Goal: Task Accomplishment & Management: Manage account settings

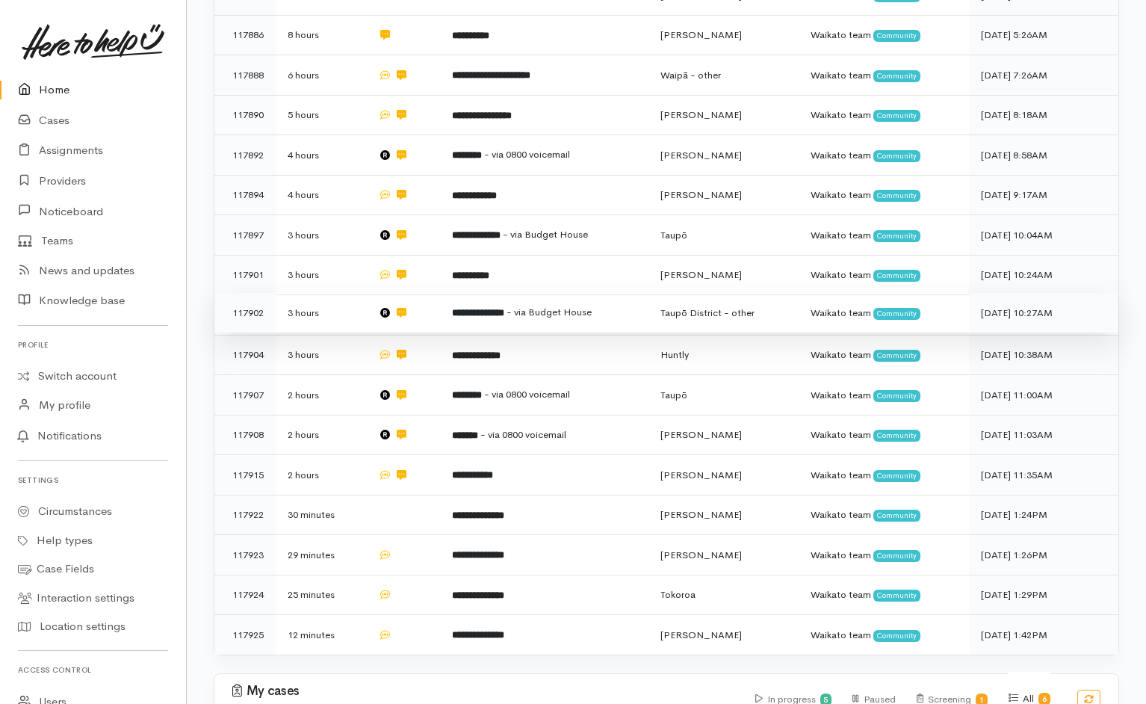
scroll to position [406, 0]
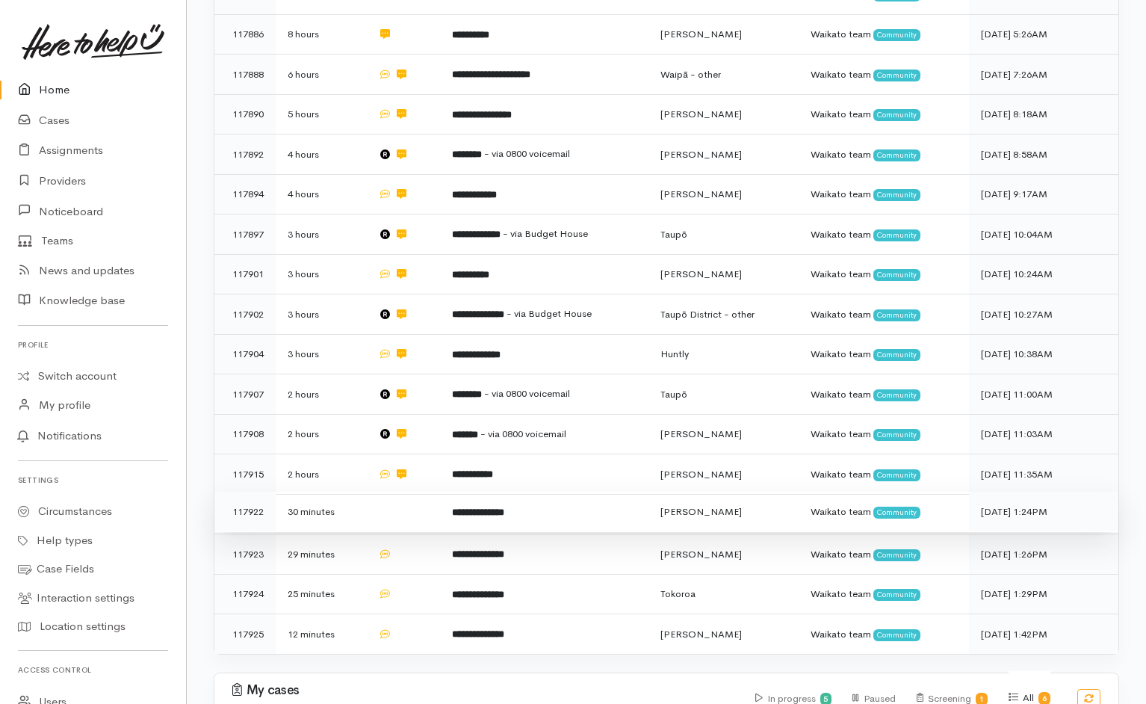
click at [409, 491] on td at bounding box center [403, 511] width 74 height 40
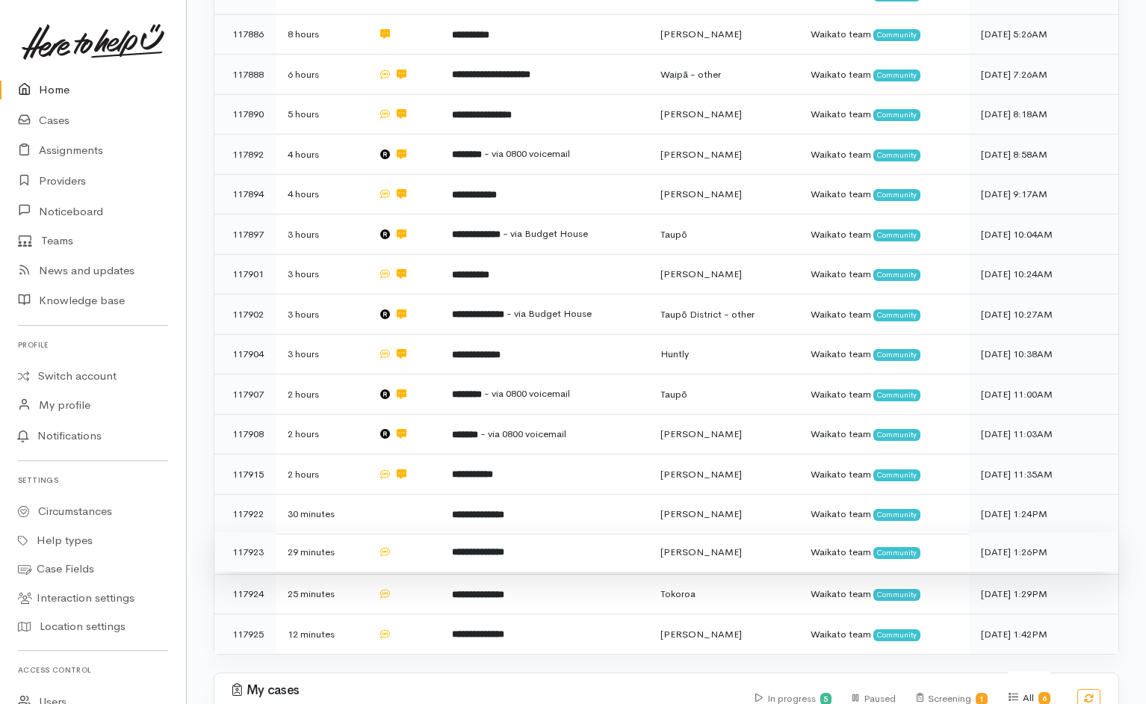
click at [409, 532] on td at bounding box center [403, 552] width 74 height 40
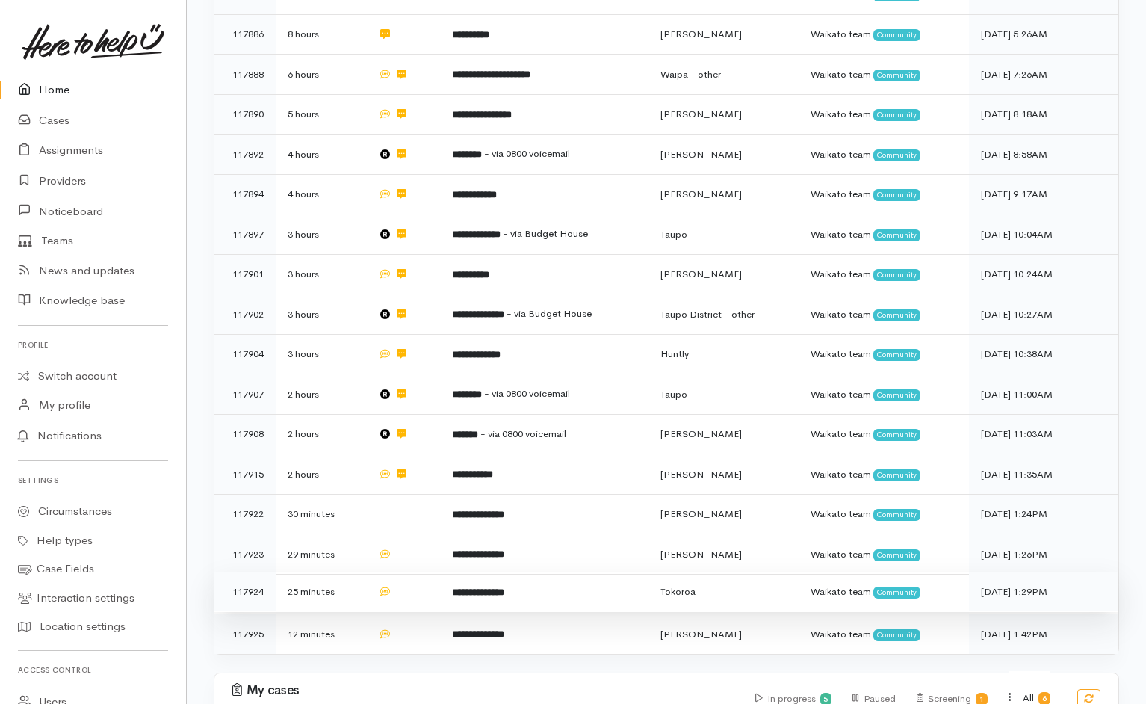
click at [415, 571] on td at bounding box center [403, 591] width 74 height 40
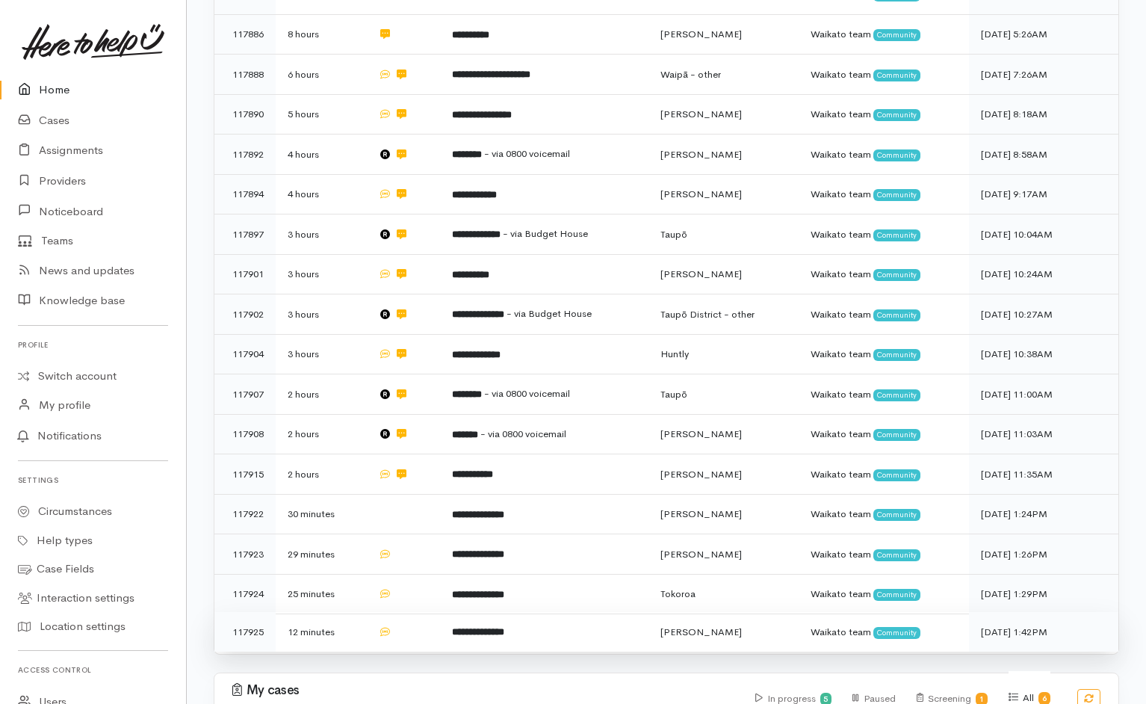
click at [416, 612] on td at bounding box center [403, 632] width 74 height 40
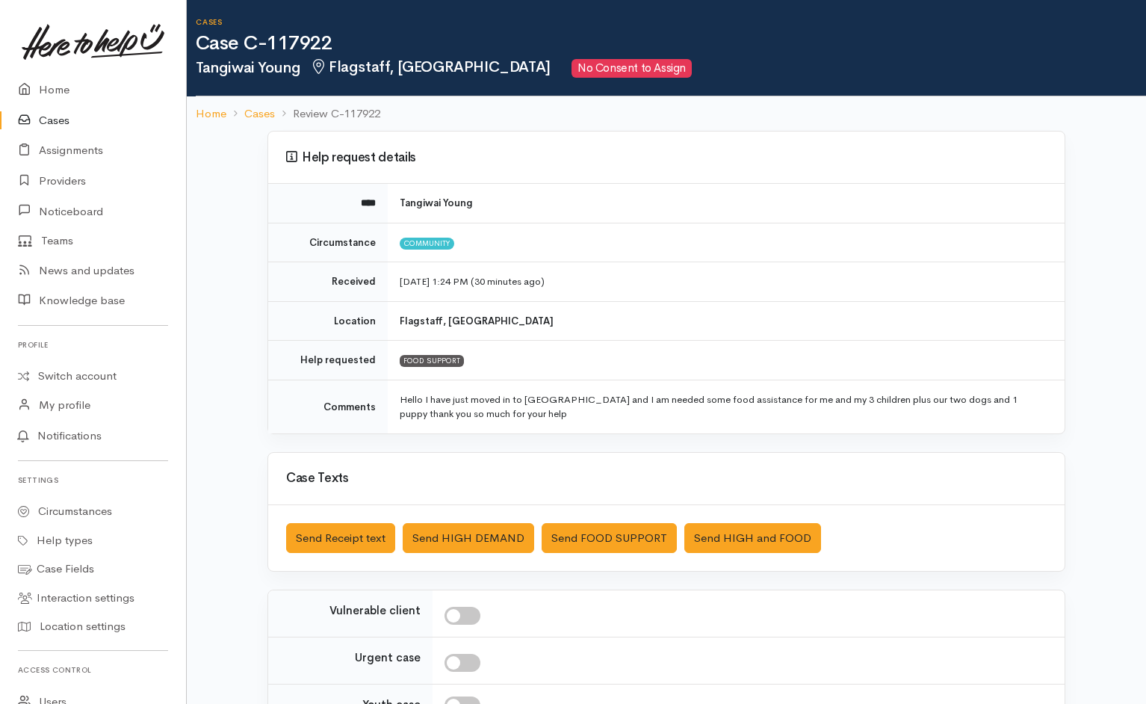
click at [580, 468] on div "Saved The text message has been queued. An error occurred Send Receipt text Sen…" at bounding box center [666, 538] width 796 height 66
click at [589, 468] on button "Send FOOD SUPPORT" at bounding box center [608, 538] width 135 height 31
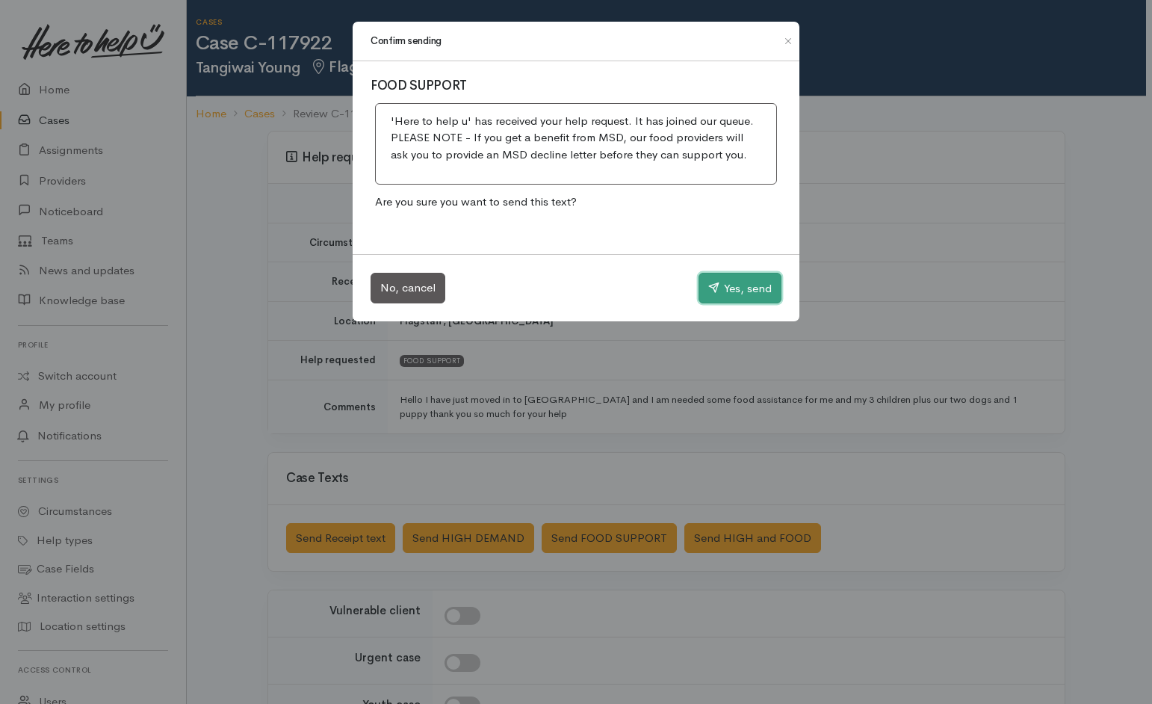
click at [718, 288] on button "Yes, send" at bounding box center [739, 288] width 83 height 31
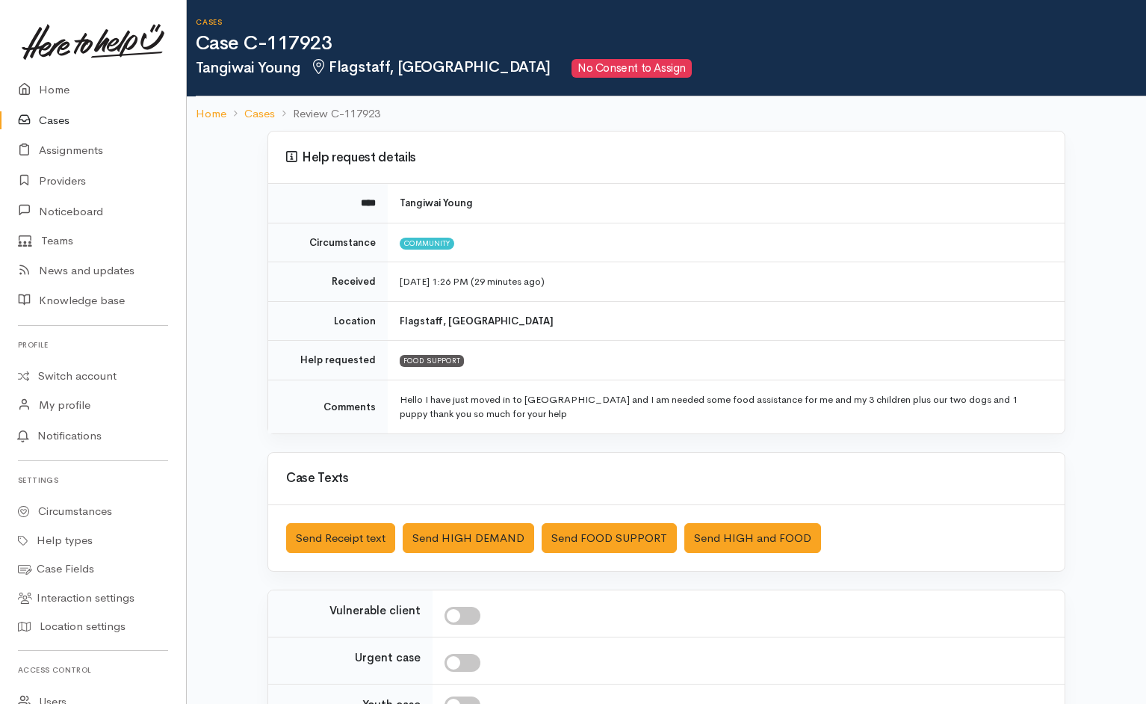
scroll to position [160, 0]
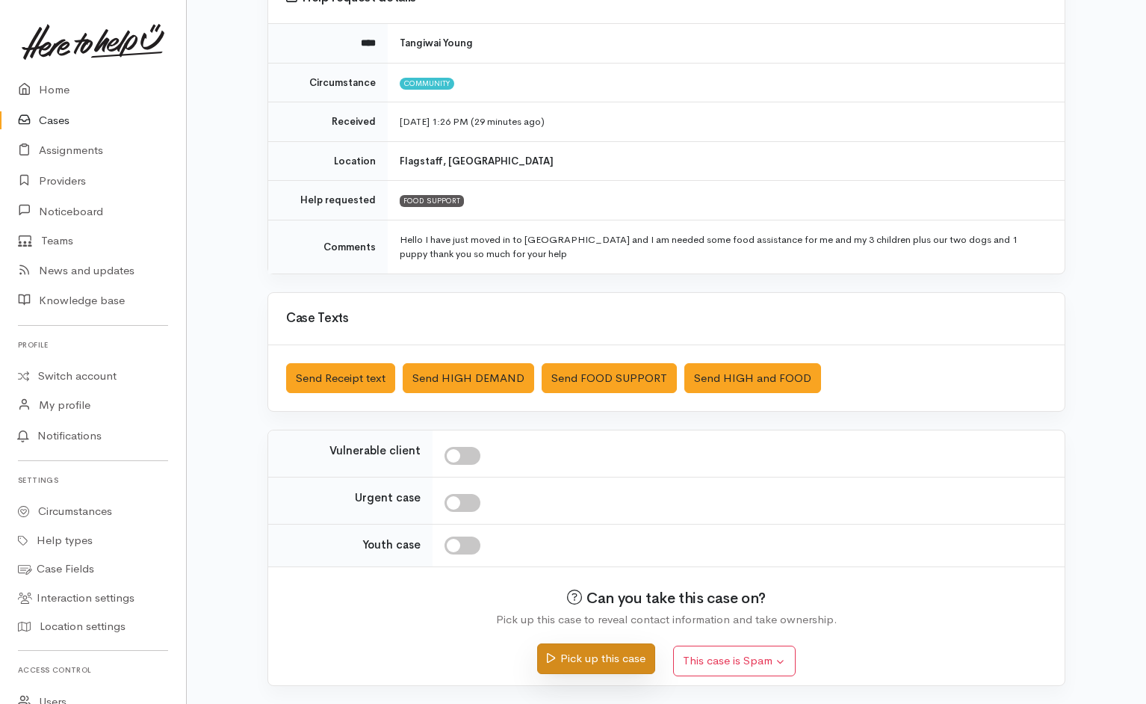
click at [564, 468] on button "Pick up this case" at bounding box center [595, 658] width 117 height 31
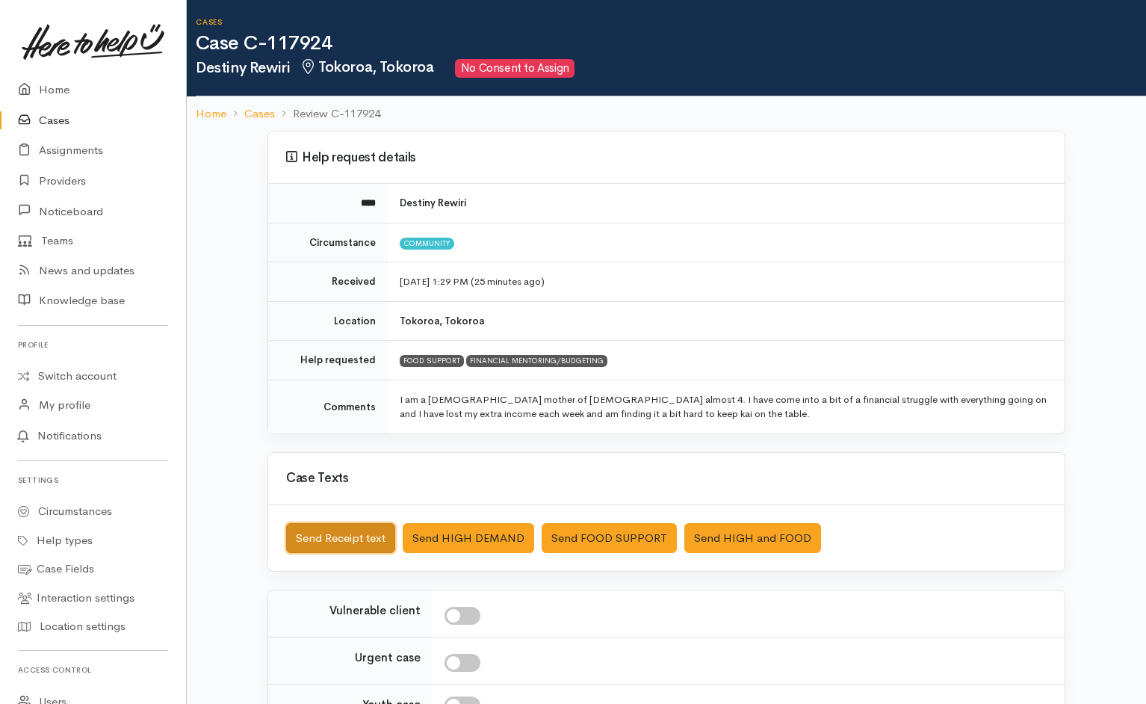
click at [323, 468] on button "Send Receipt text" at bounding box center [340, 538] width 109 height 31
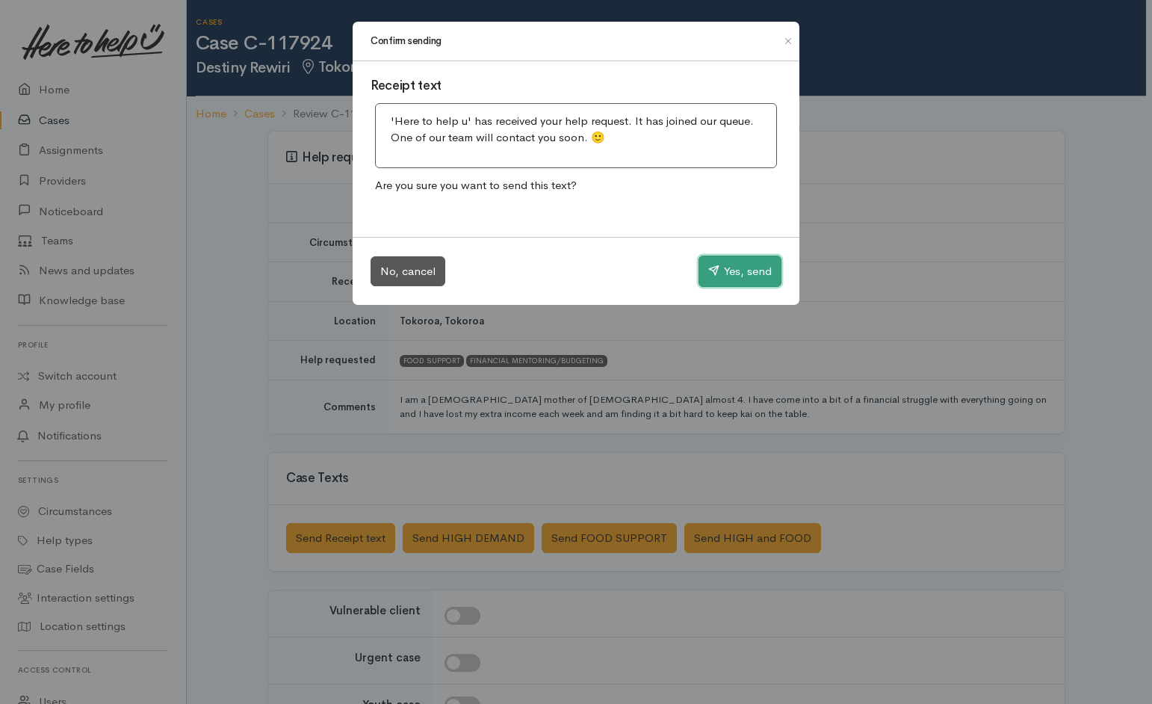
click at [748, 269] on button "Yes, send" at bounding box center [739, 270] width 83 height 31
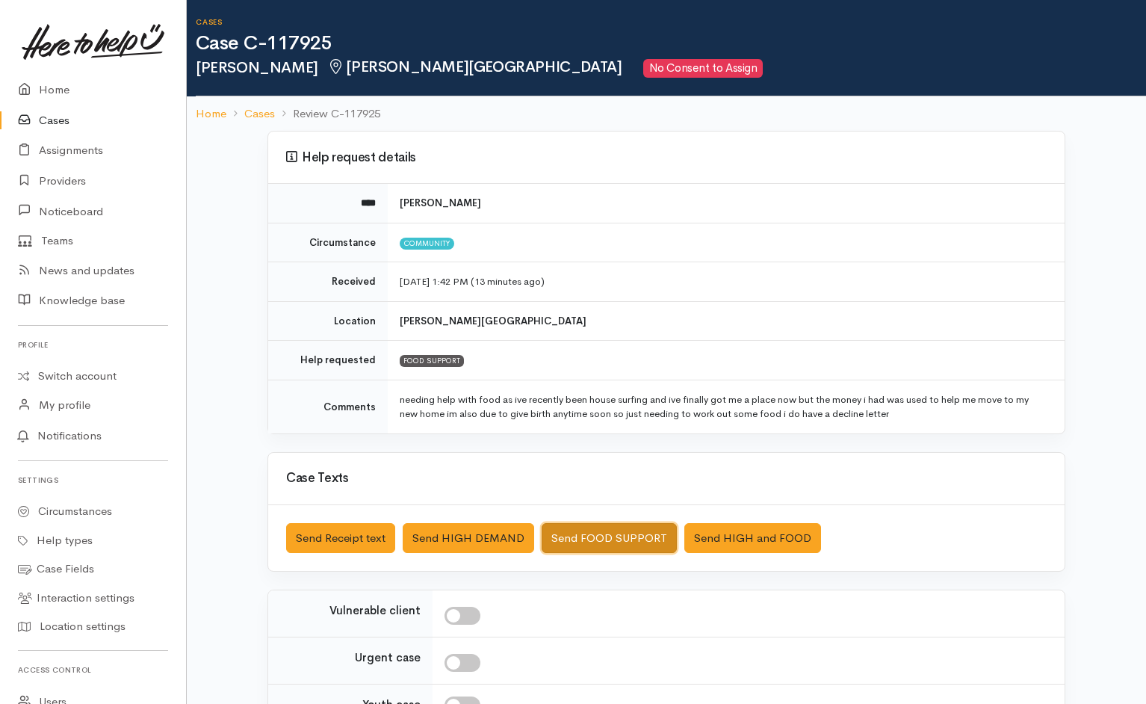
click at [570, 468] on button "Send FOOD SUPPORT" at bounding box center [608, 538] width 135 height 31
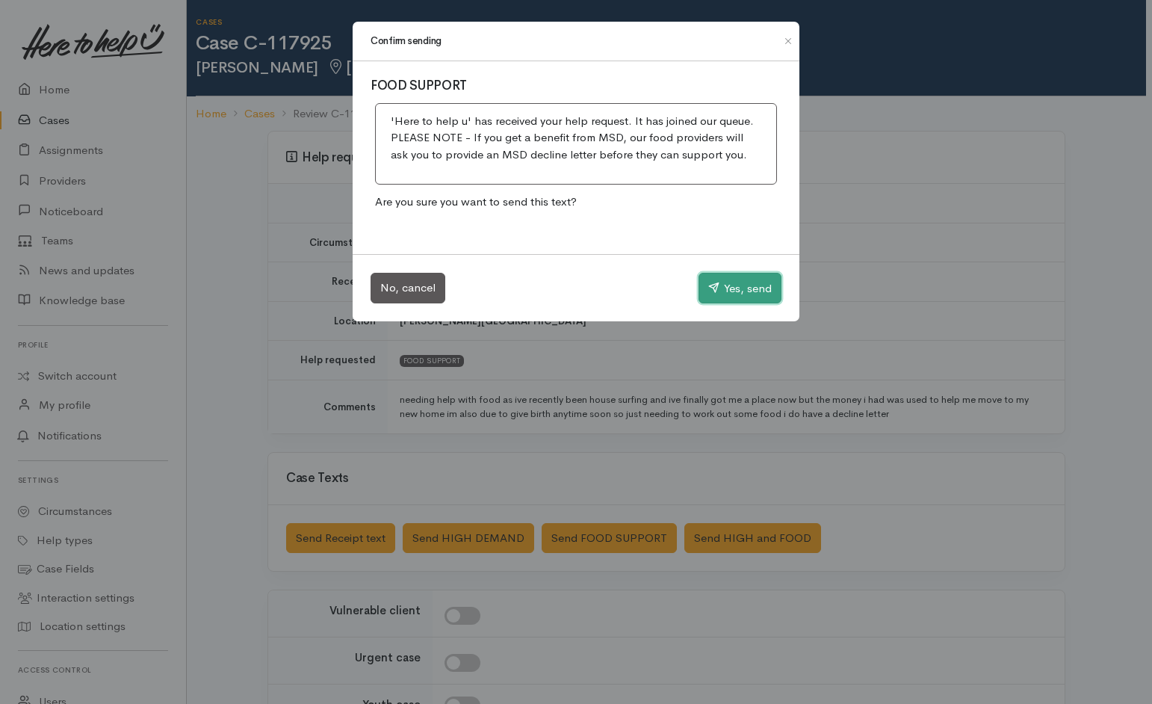
click at [737, 282] on button "Yes, send" at bounding box center [739, 288] width 83 height 31
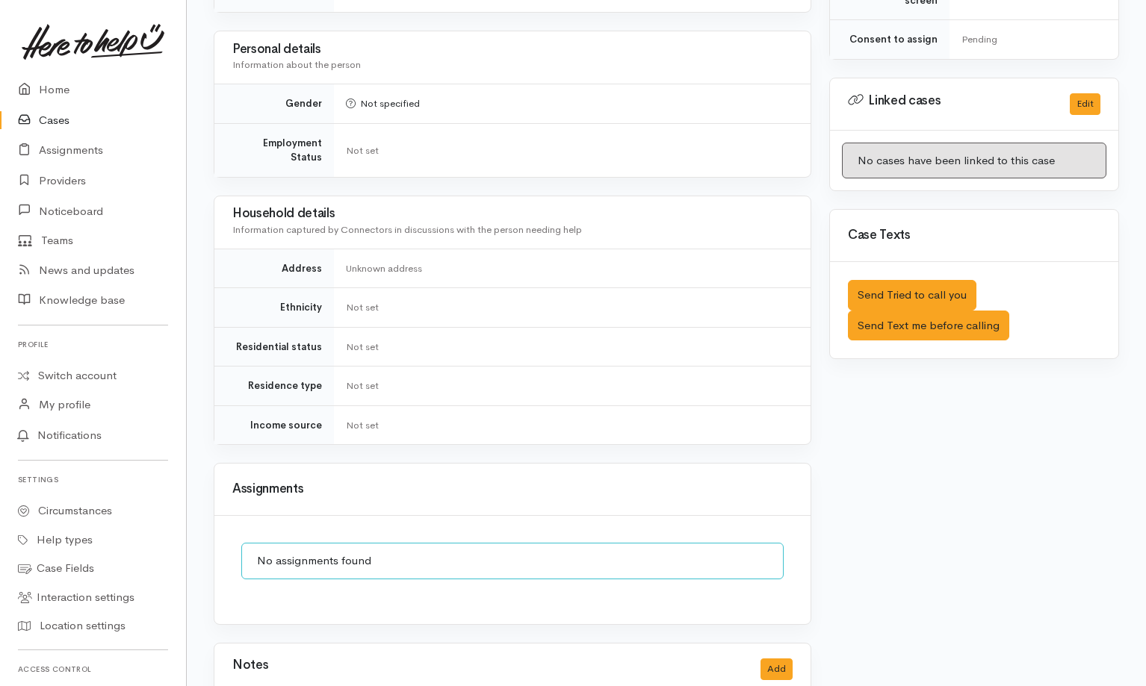
scroll to position [769, 0]
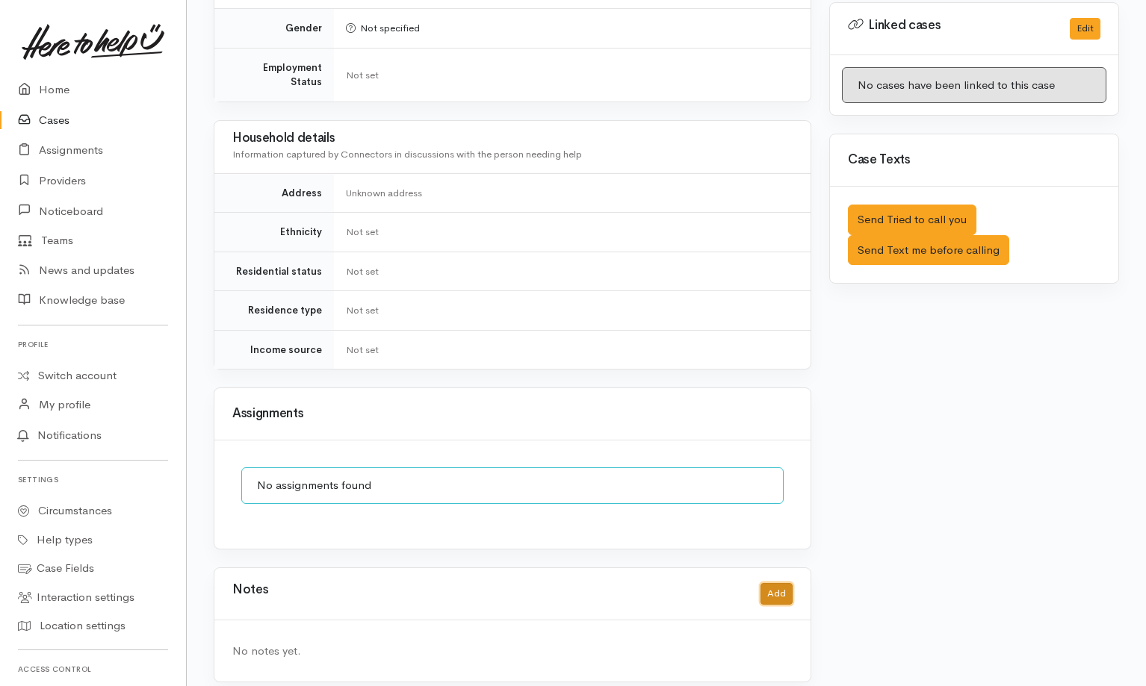
click at [766, 583] on button "Add" at bounding box center [776, 594] width 32 height 22
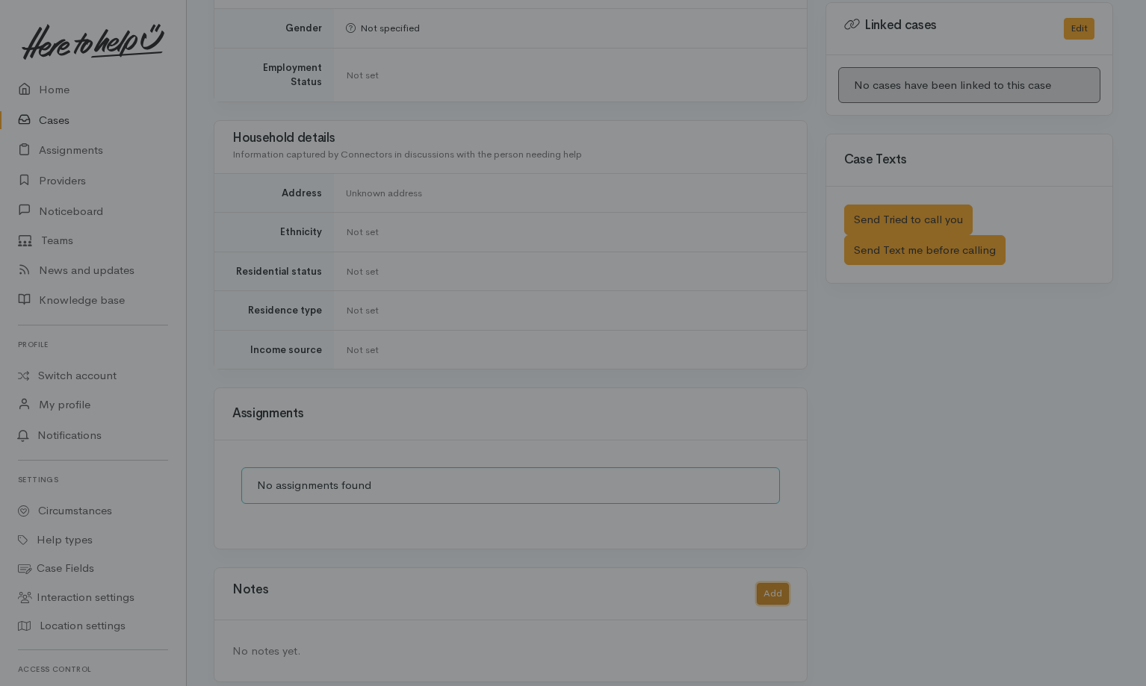
scroll to position [752, 0]
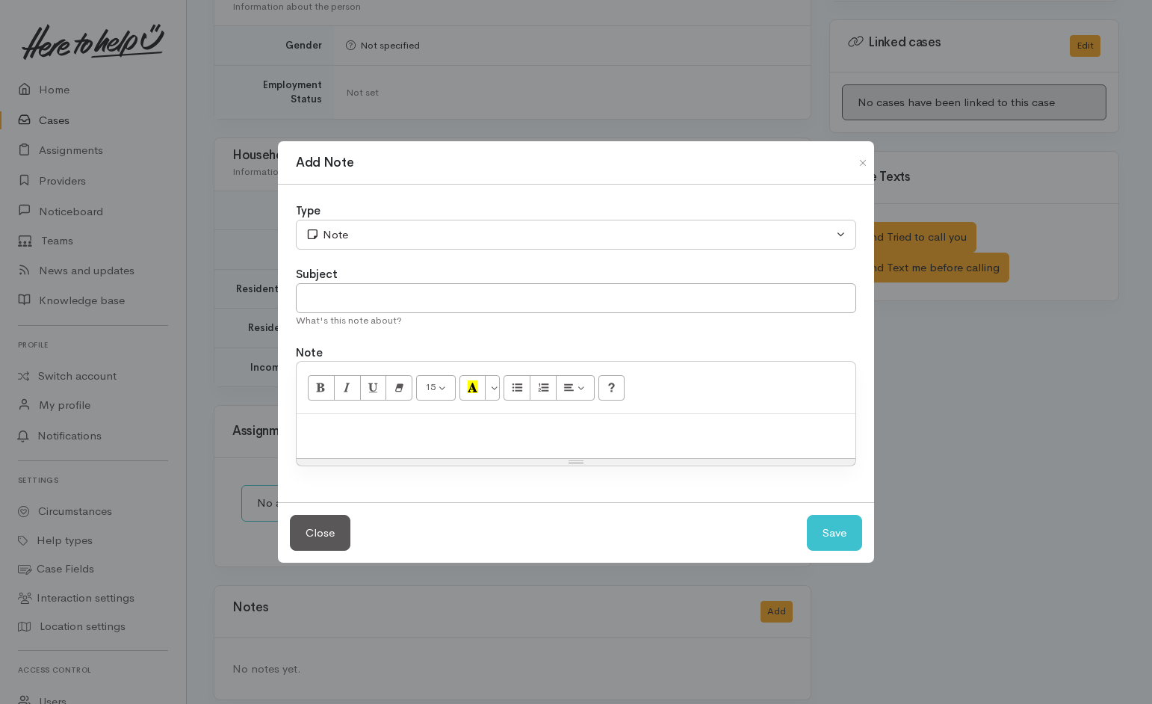
click at [738, 441] on div at bounding box center [576, 436] width 559 height 44
paste div
click at [516, 307] on input "text" at bounding box center [576, 298] width 560 height 31
type input "CANCEL Duplicate"
click at [825, 529] on button "Save" at bounding box center [834, 533] width 55 height 37
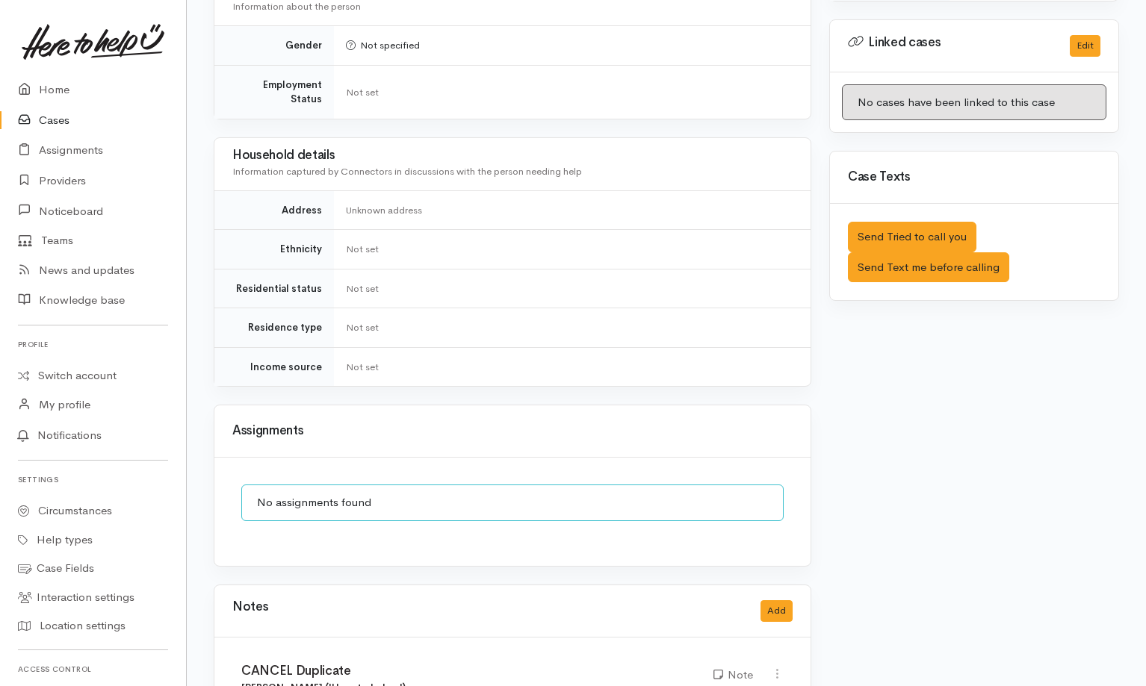
scroll to position [0, 0]
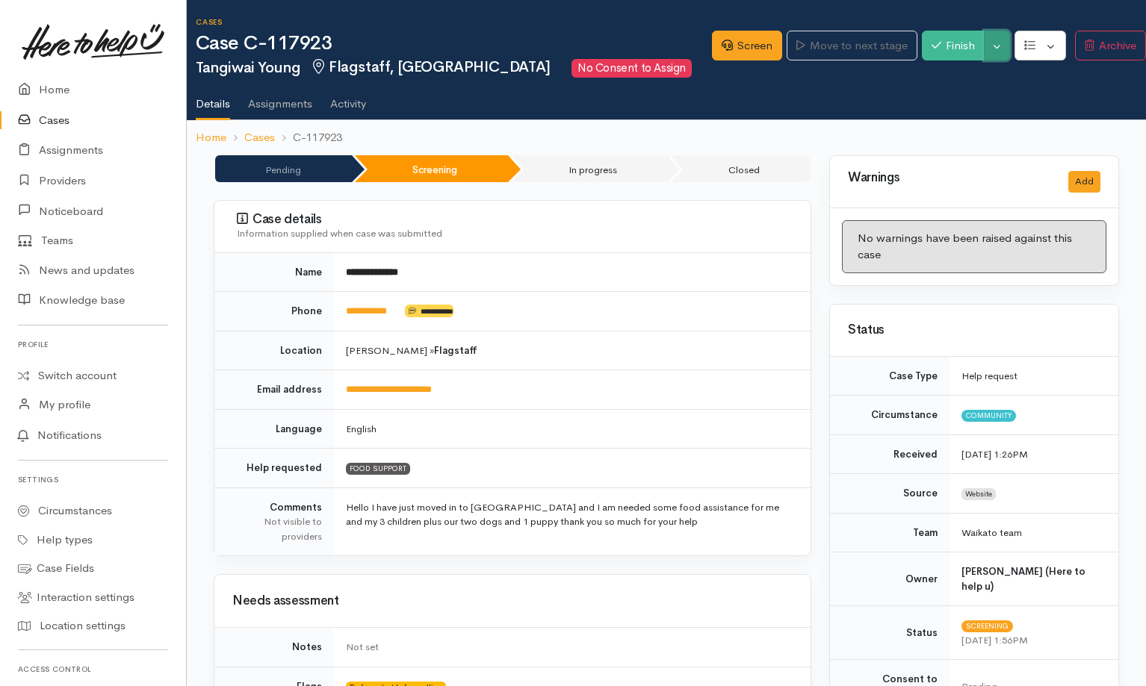
click at [990, 46] on button "Toggle Dropdown" at bounding box center [997, 46] width 26 height 31
click at [1030, 107] on link "Cancel" at bounding box center [1046, 103] width 118 height 23
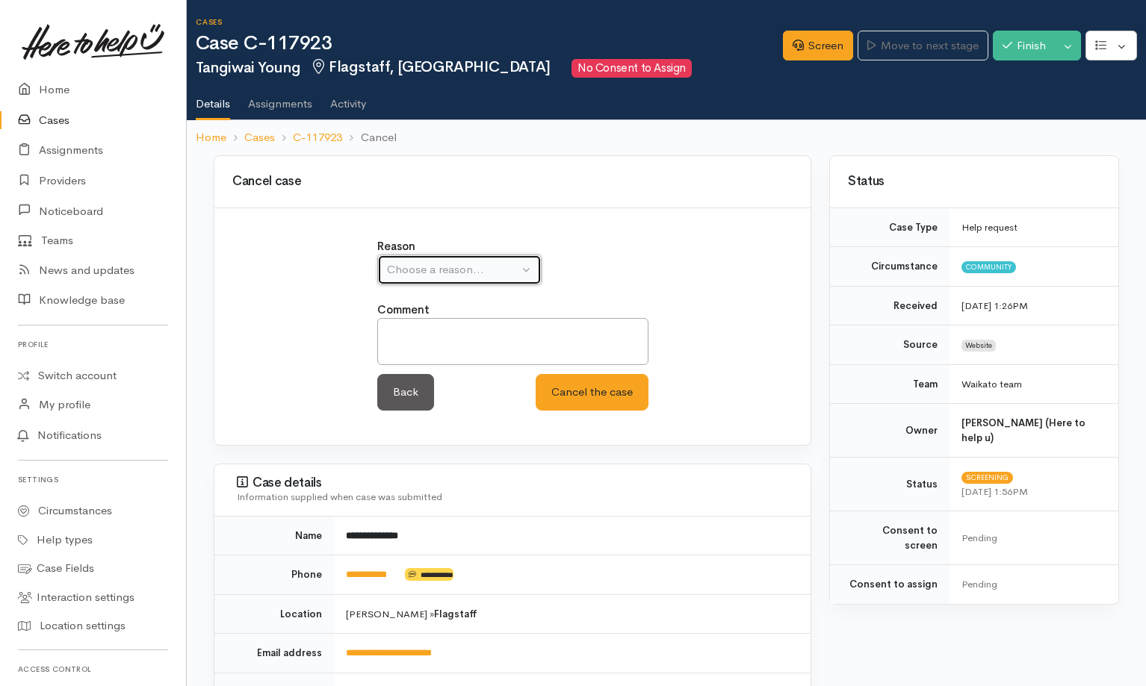
click at [509, 275] on div "Choose a reason..." at bounding box center [452, 269] width 131 height 17
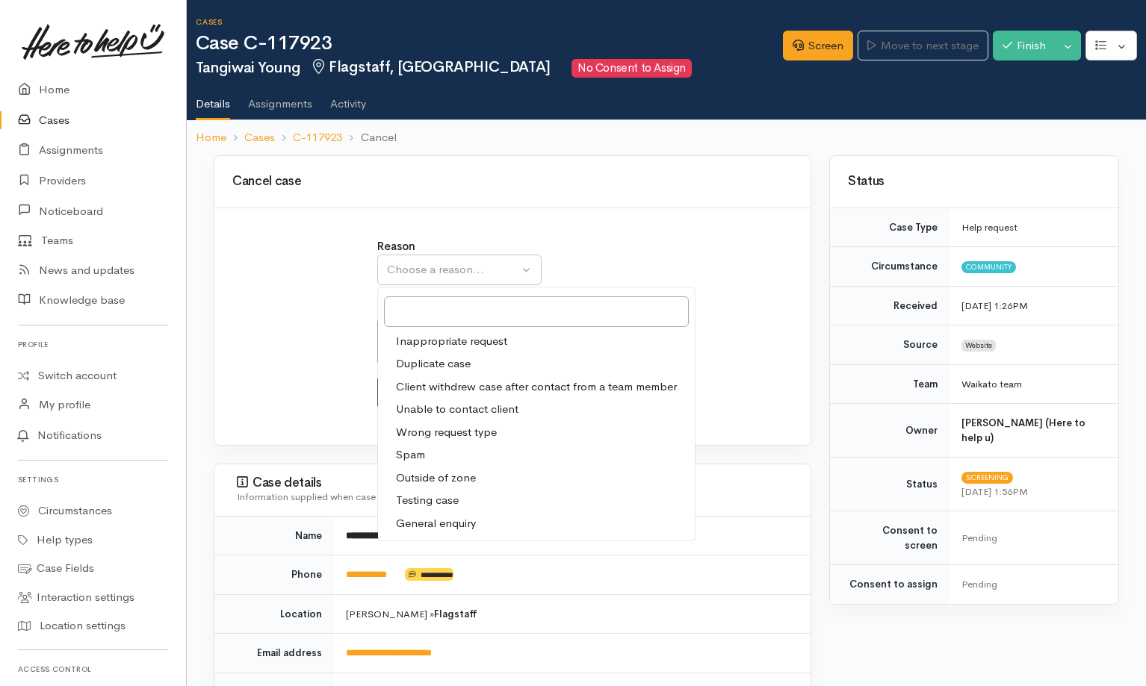
click at [449, 361] on span "Duplicate case" at bounding box center [433, 364] width 75 height 17
select select "2"
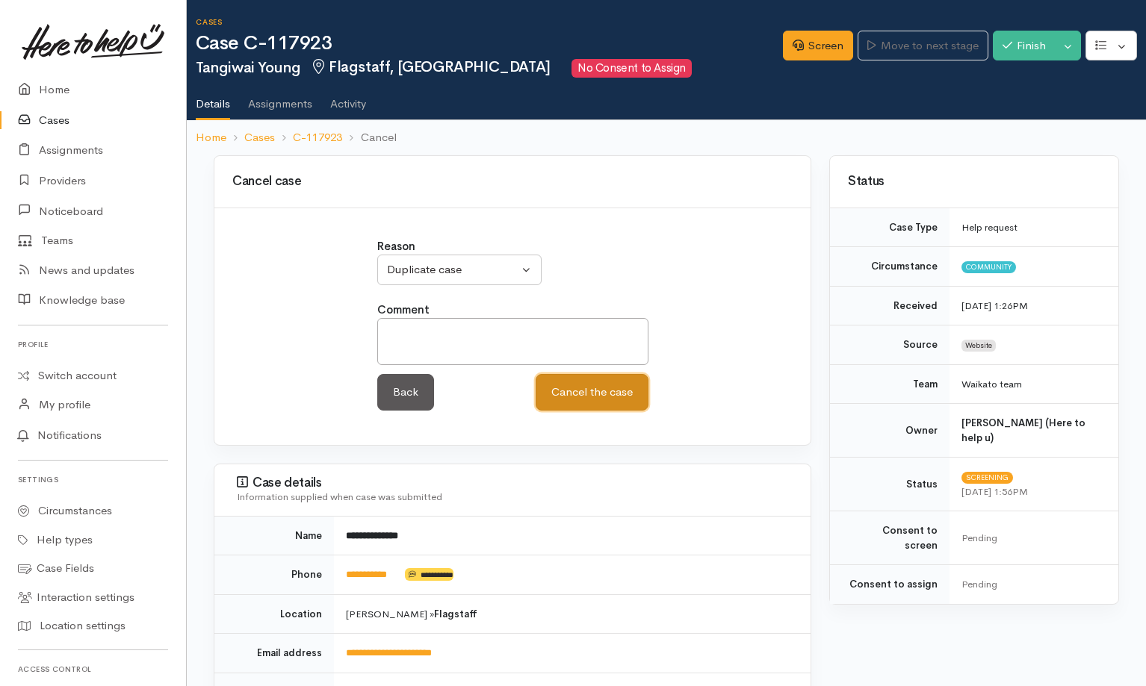
click at [593, 394] on button "Cancel the case" at bounding box center [591, 392] width 113 height 37
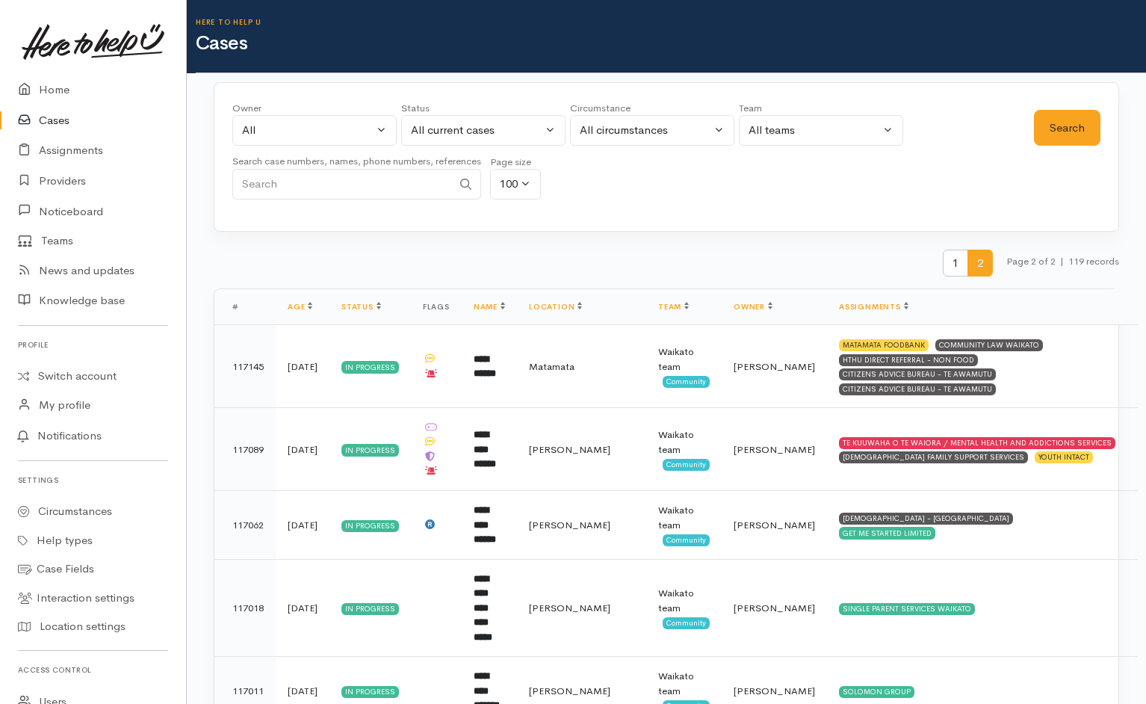
scroll to position [848, 0]
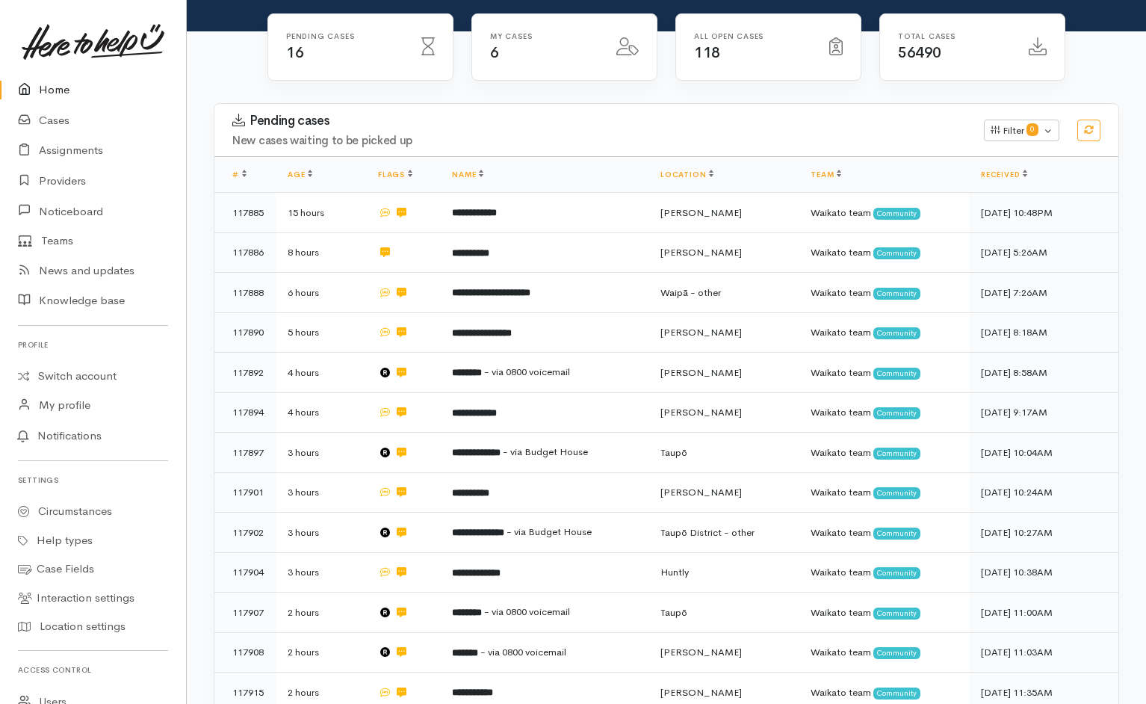
scroll to position [186, 0]
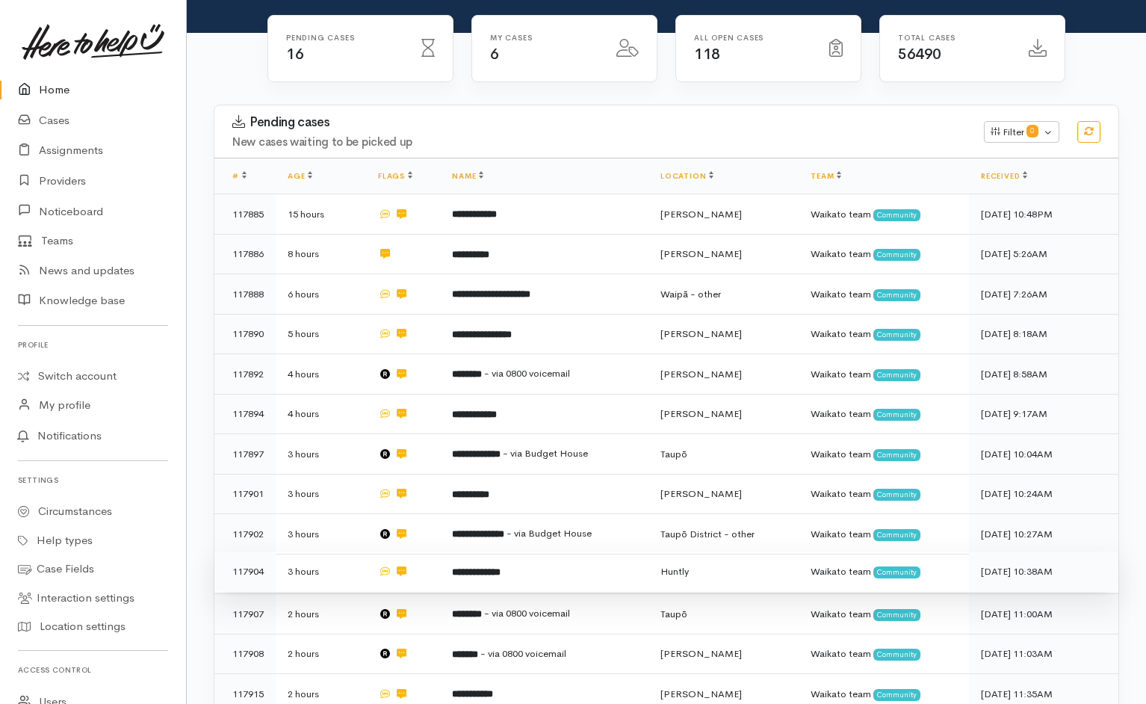
click at [433, 551] on td at bounding box center [403, 571] width 74 height 40
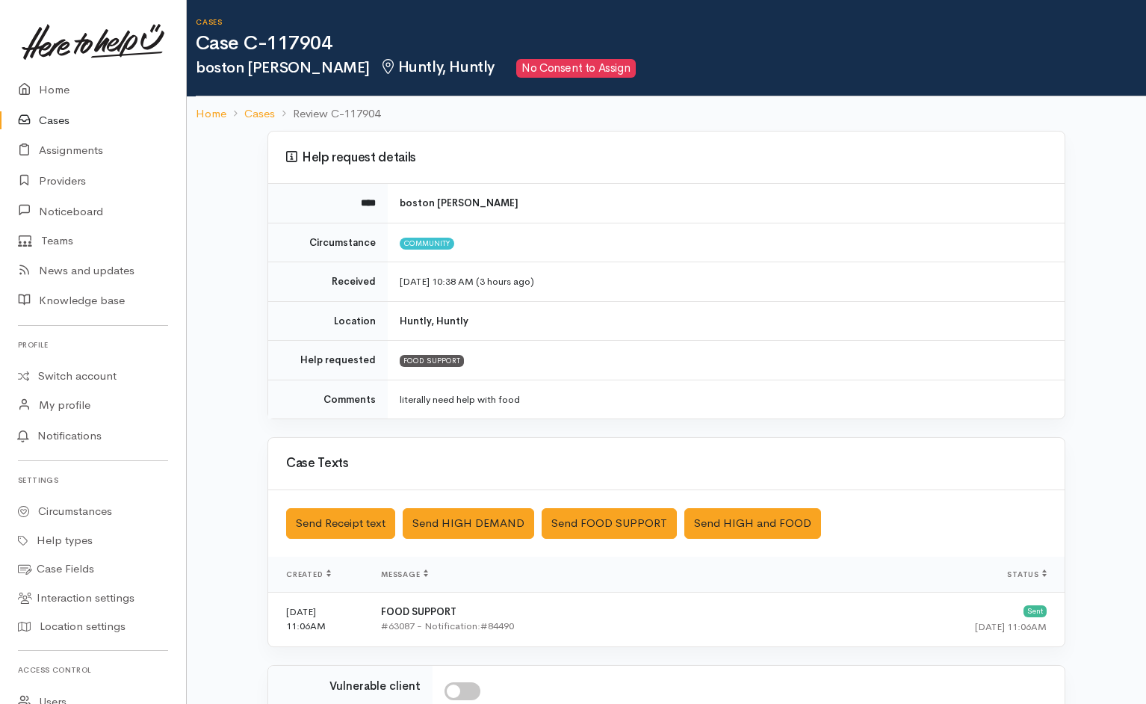
scroll to position [108, 0]
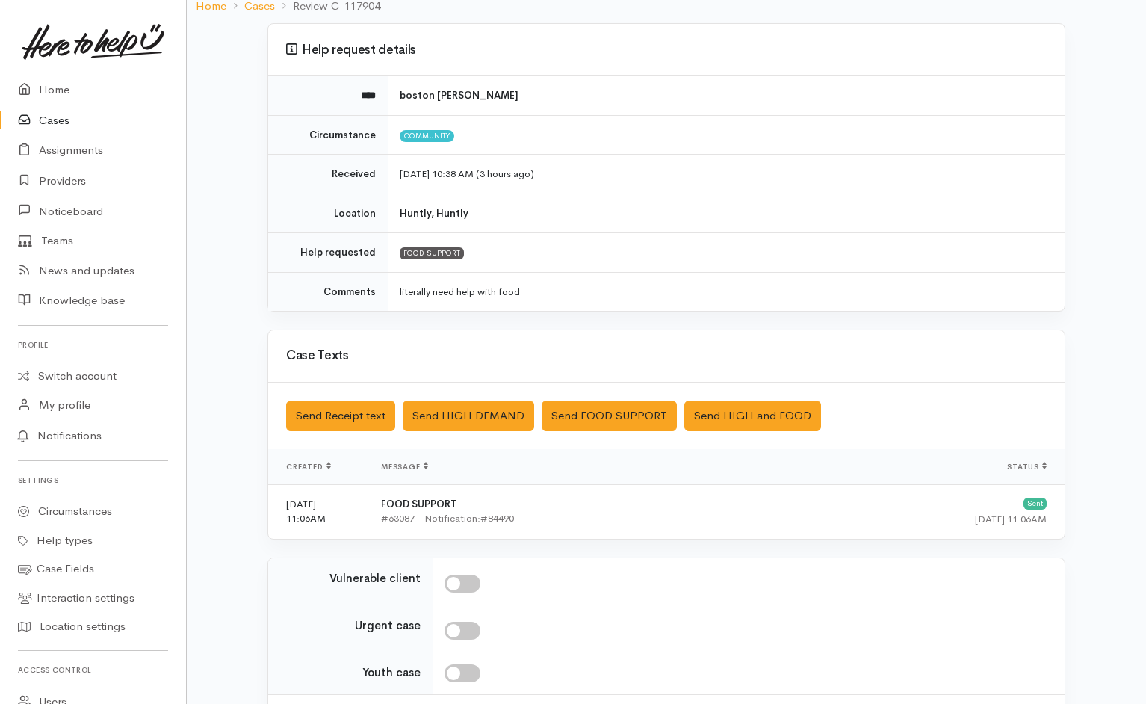
click at [62, 72] on link at bounding box center [93, 42] width 150 height 66
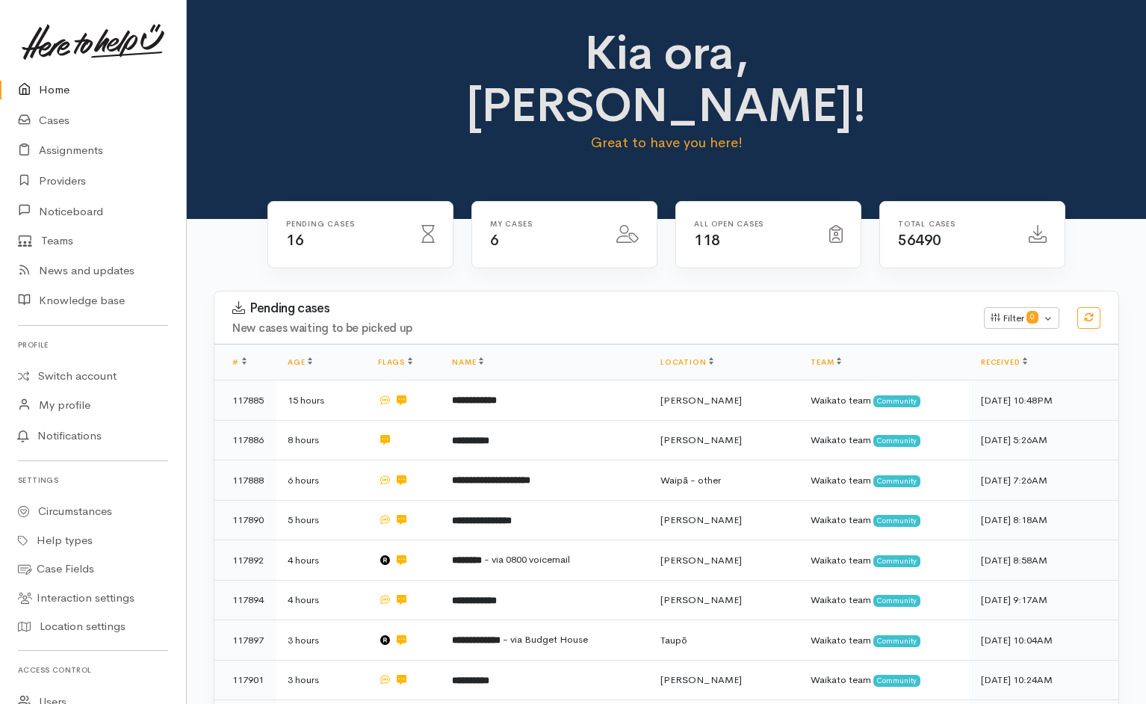
click at [59, 91] on link "Home" at bounding box center [93, 90] width 186 height 31
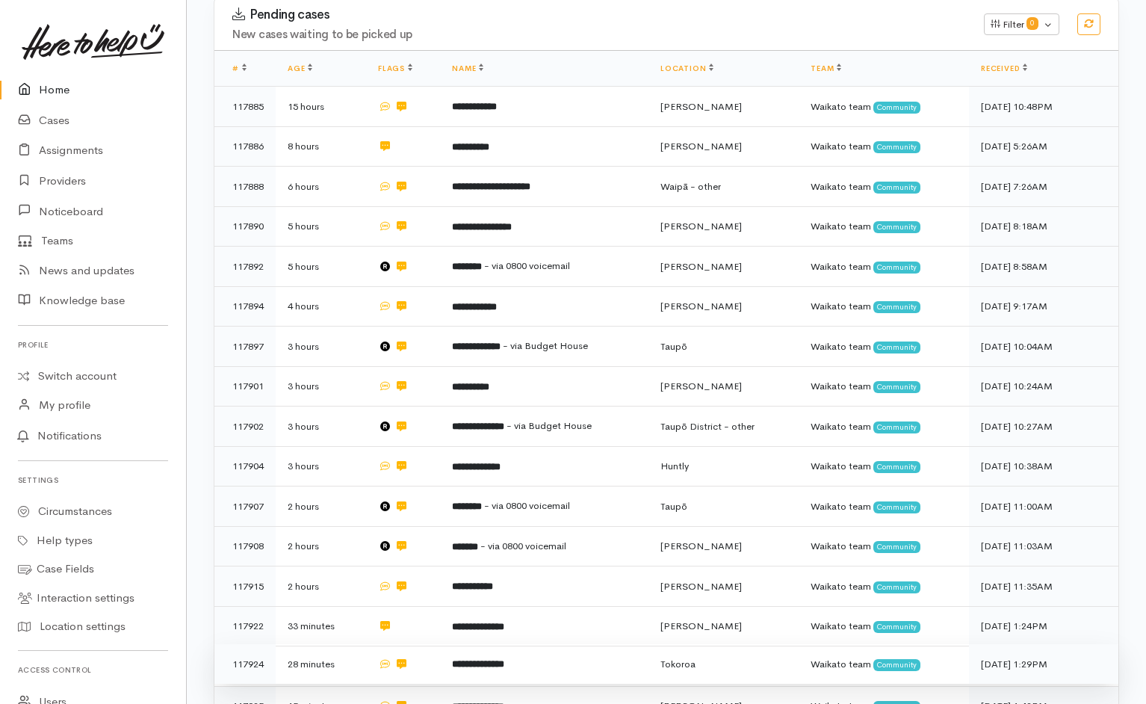
scroll to position [315, 0]
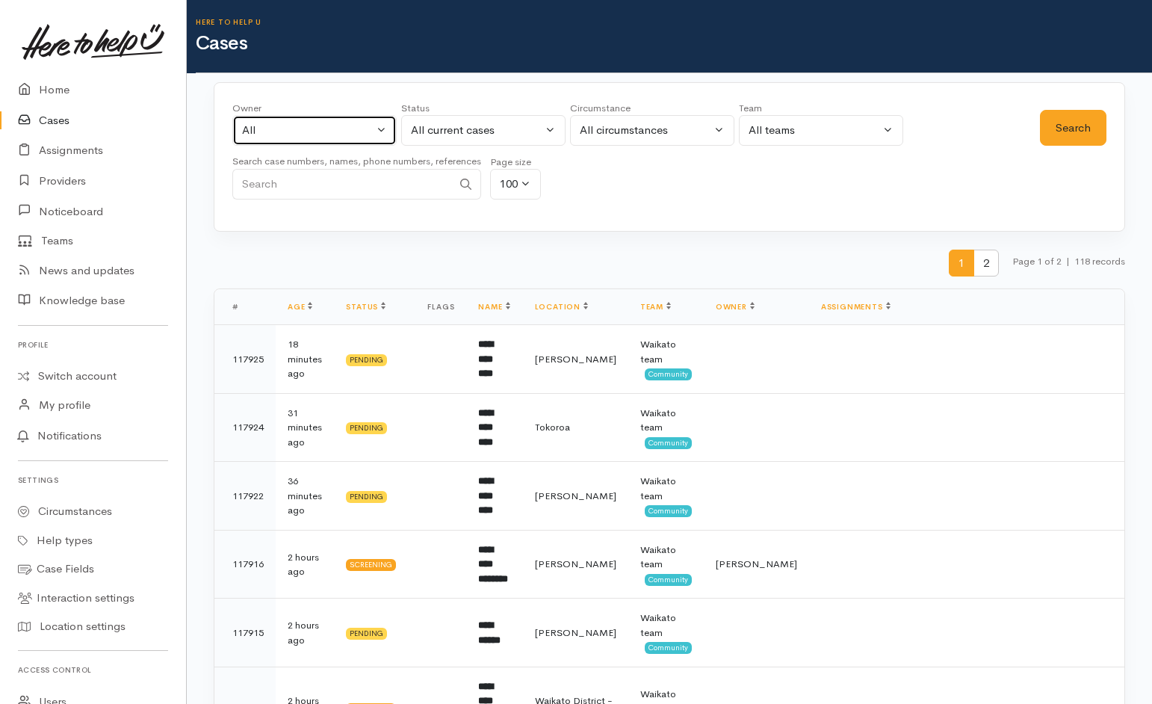
click at [360, 125] on div "All" at bounding box center [307, 130] width 131 height 17
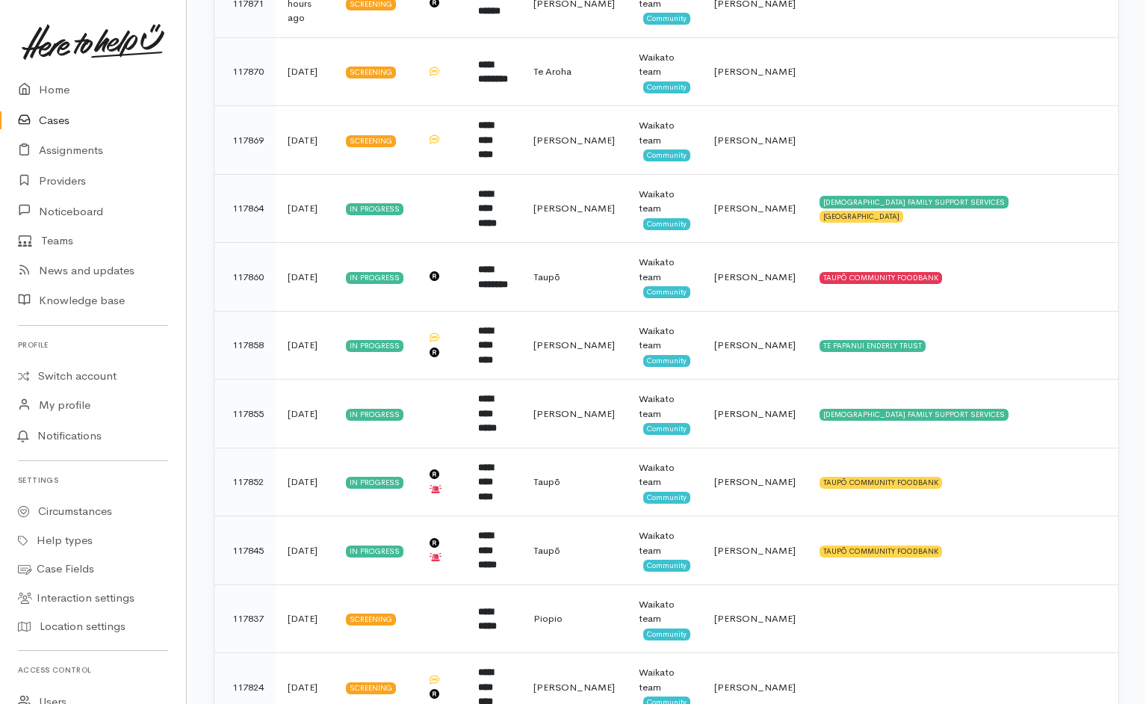
scroll to position [2252, 0]
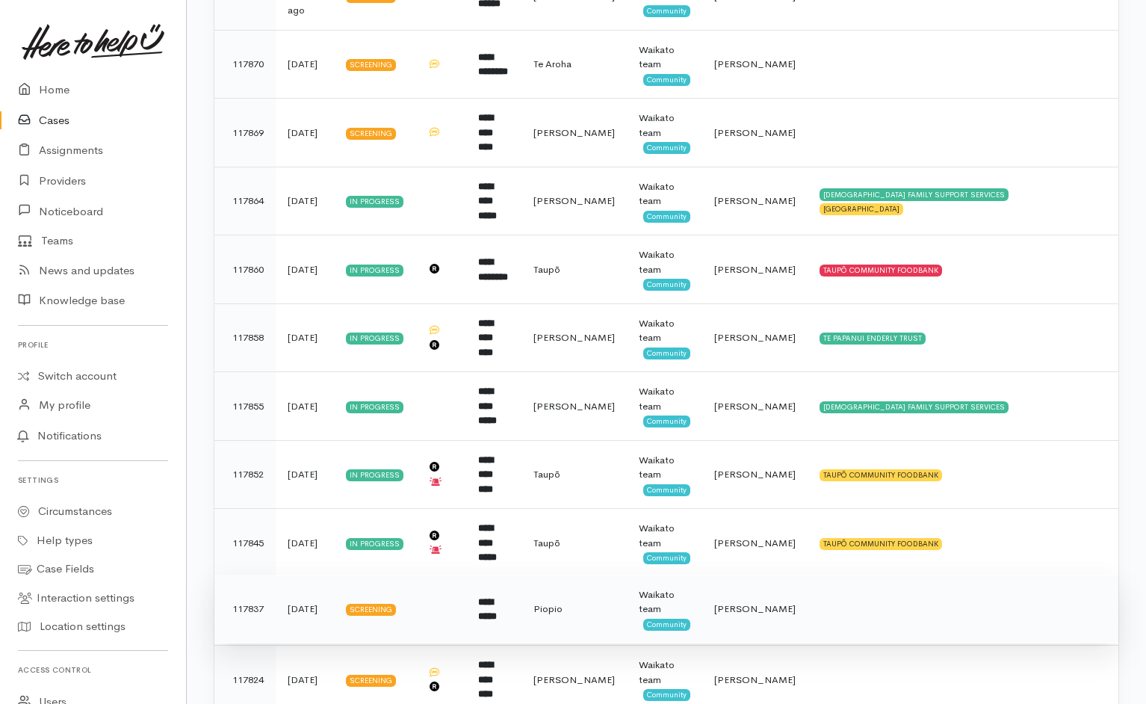
click at [948, 574] on td at bounding box center [962, 608] width 311 height 69
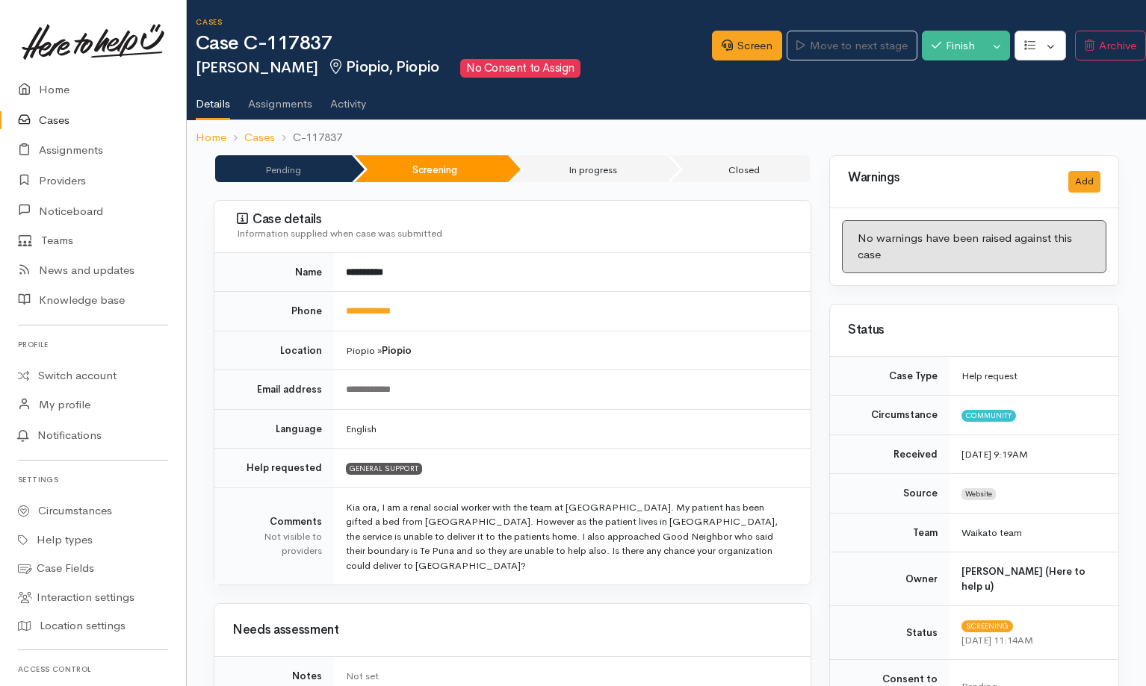
click at [350, 99] on link "Activity" at bounding box center [348, 99] width 36 height 42
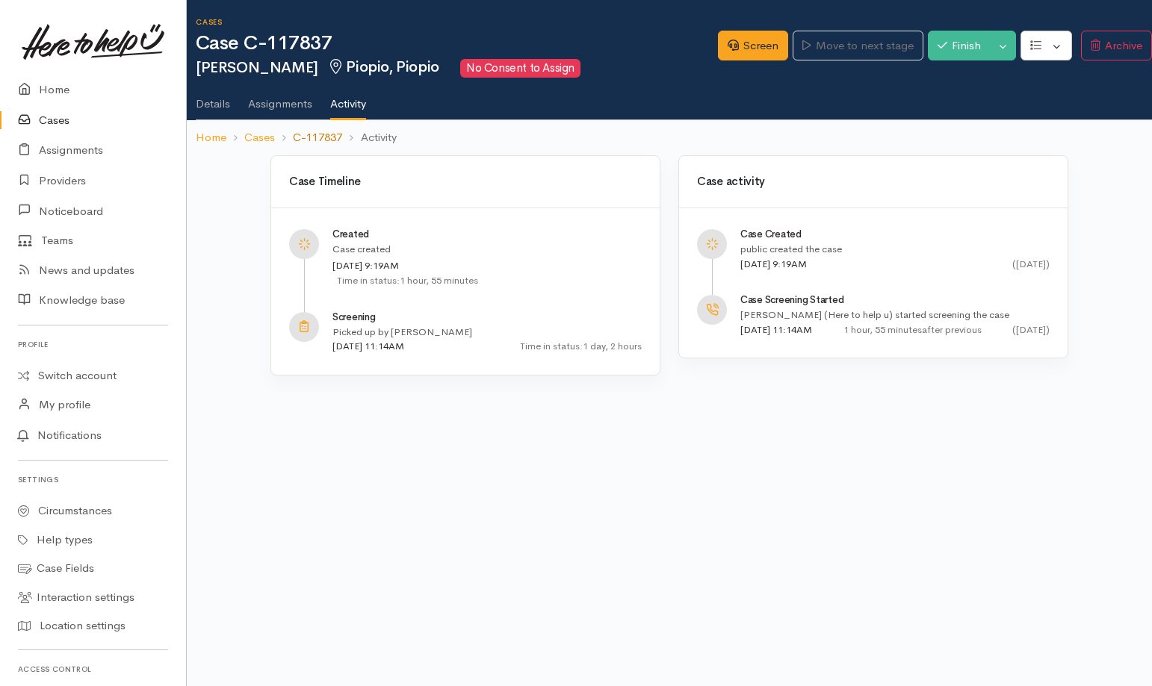
click at [320, 129] on link "C-117837" at bounding box center [317, 137] width 49 height 17
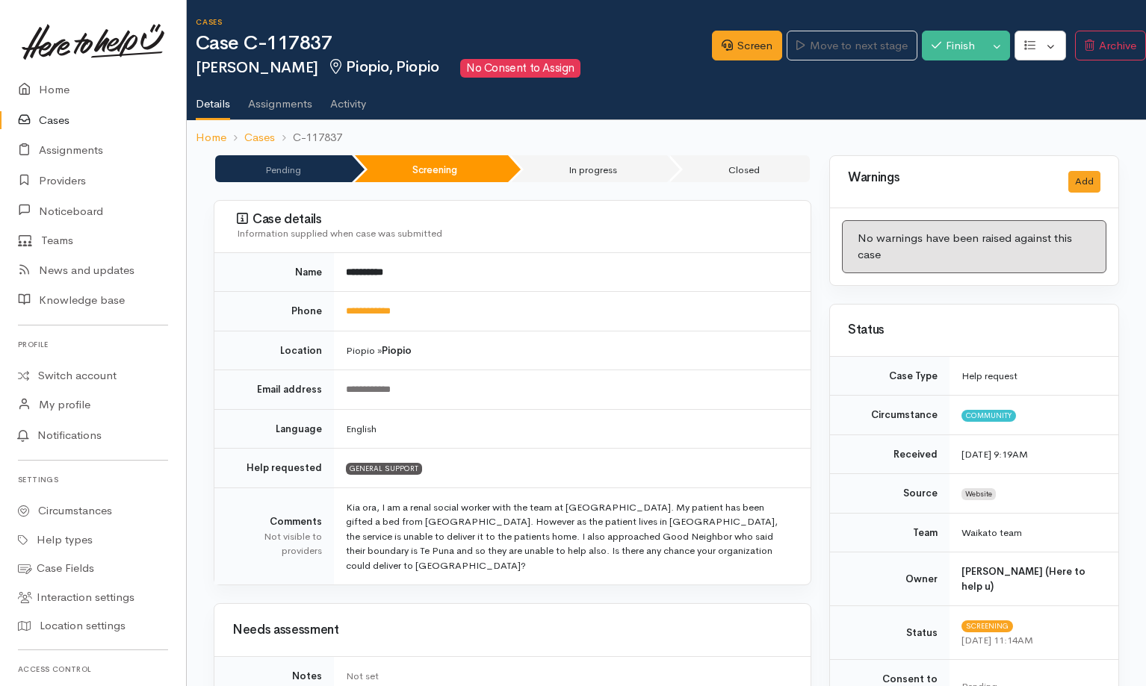
click at [237, 480] on td "Help requested" at bounding box center [273, 469] width 119 height 40
click at [72, 122] on link "Cases" at bounding box center [93, 120] width 186 height 31
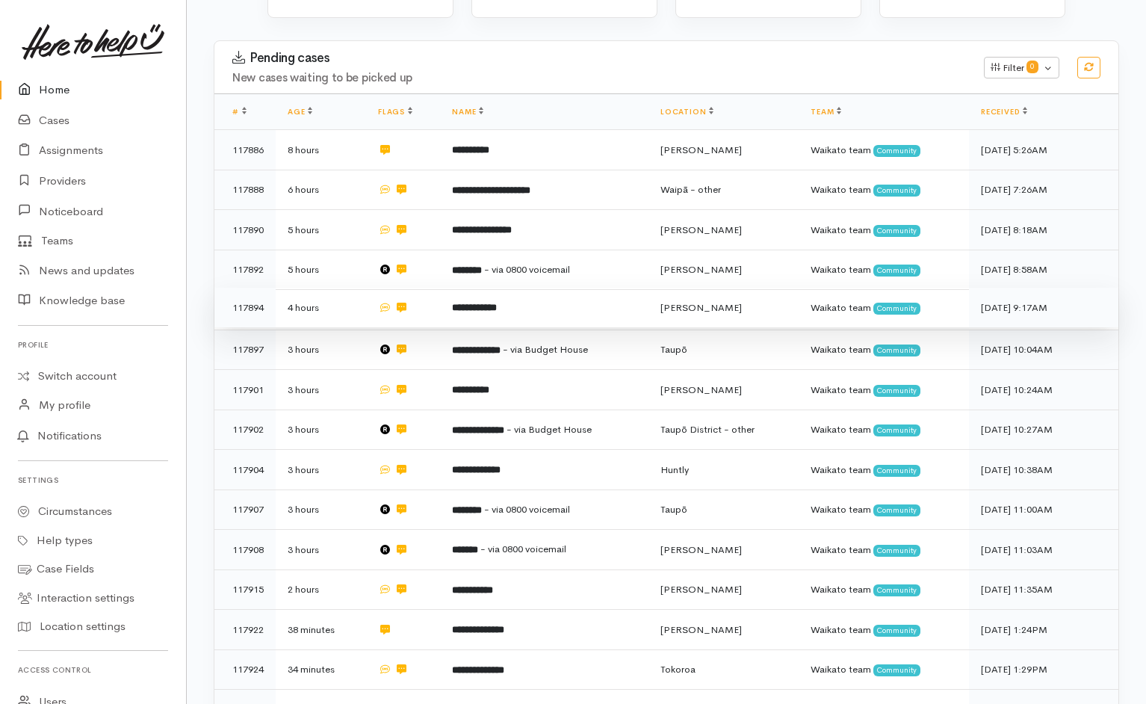
scroll to position [248, 0]
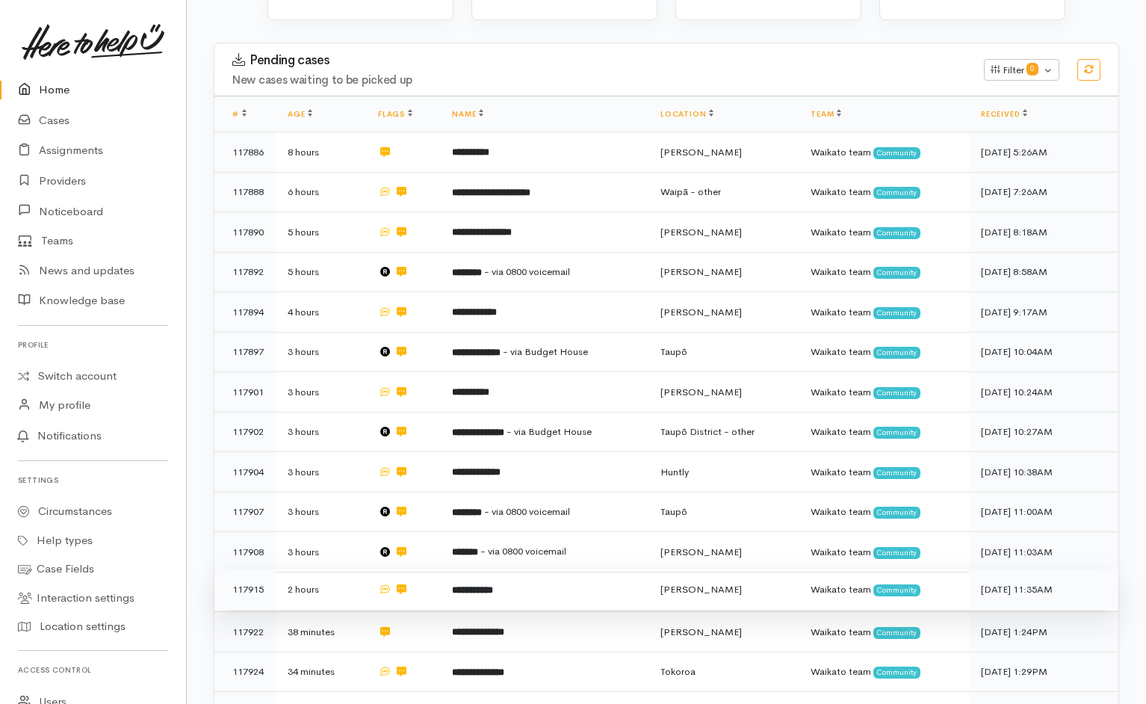
click at [541, 569] on td "**********" at bounding box center [544, 589] width 208 height 40
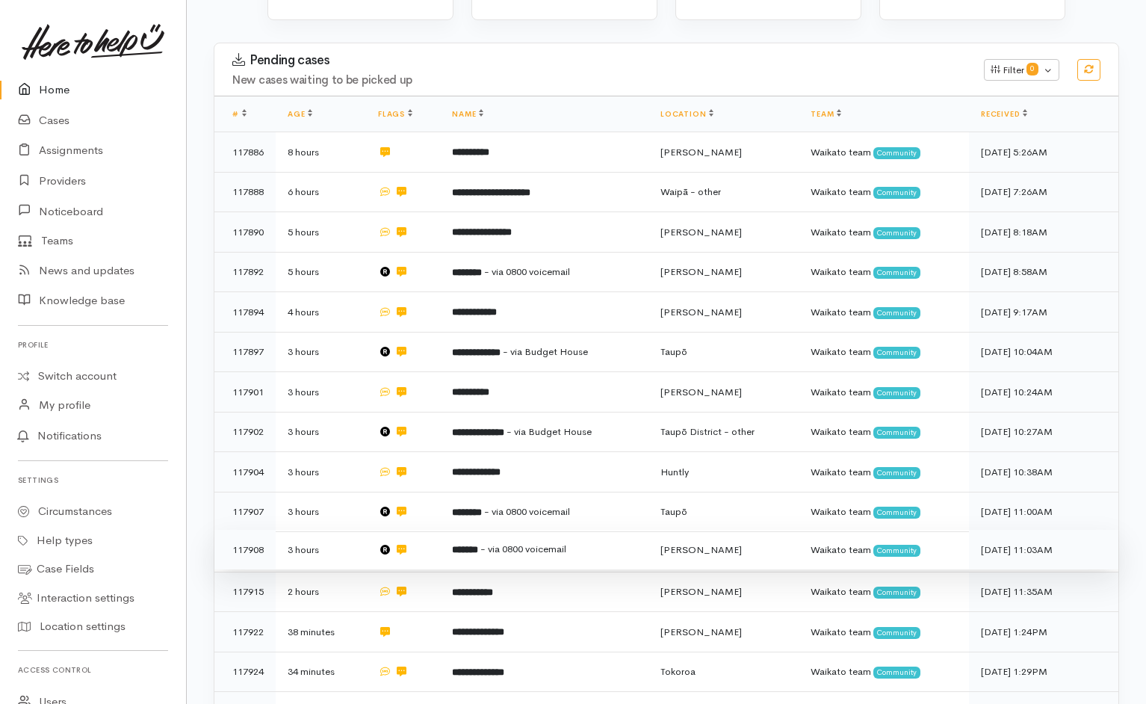
click at [572, 530] on td "******* - via 0800 voicemail" at bounding box center [544, 550] width 208 height 40
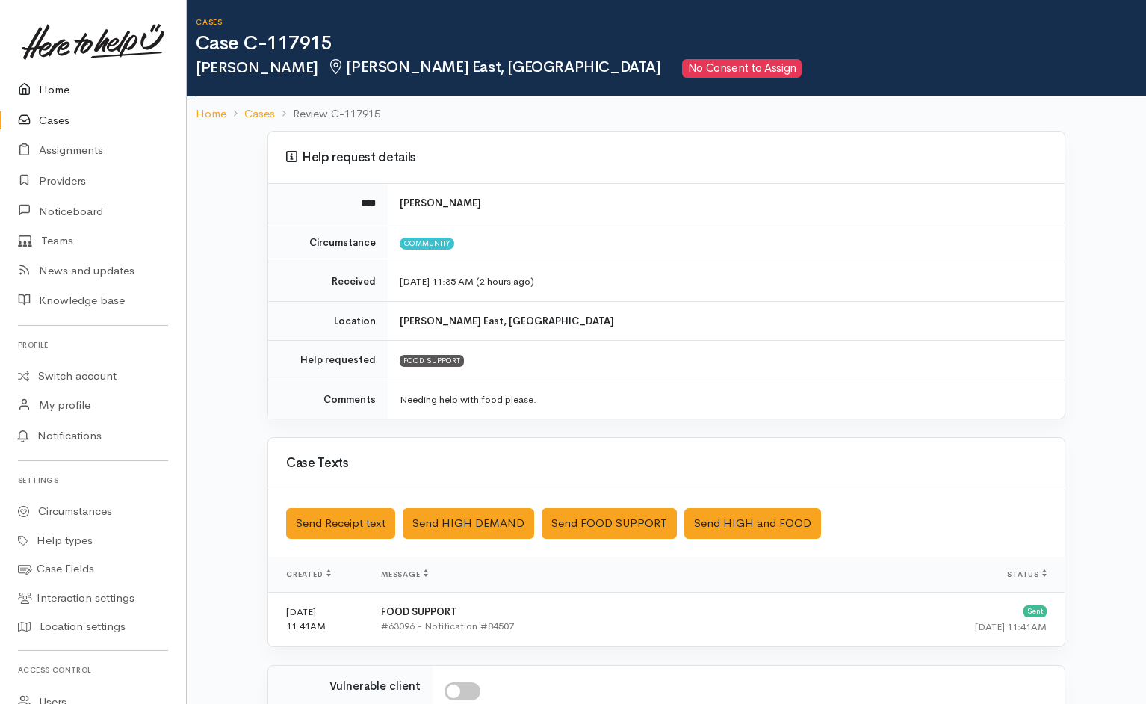
click at [50, 90] on link "Home" at bounding box center [93, 90] width 186 height 31
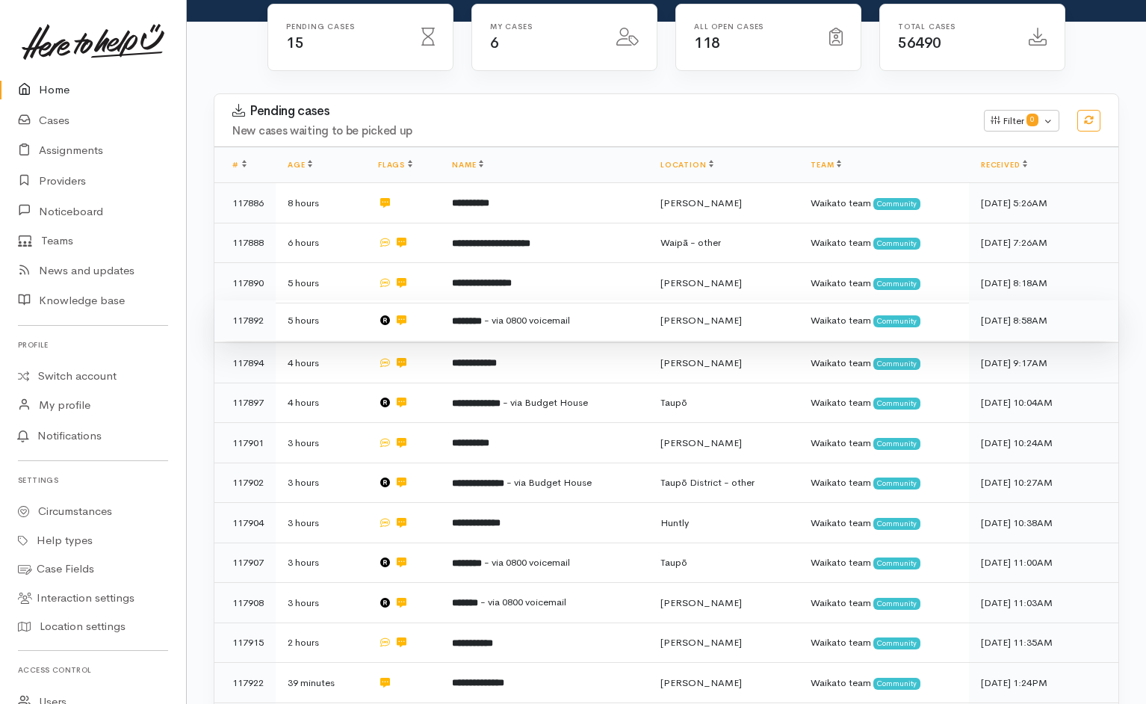
scroll to position [206, 0]
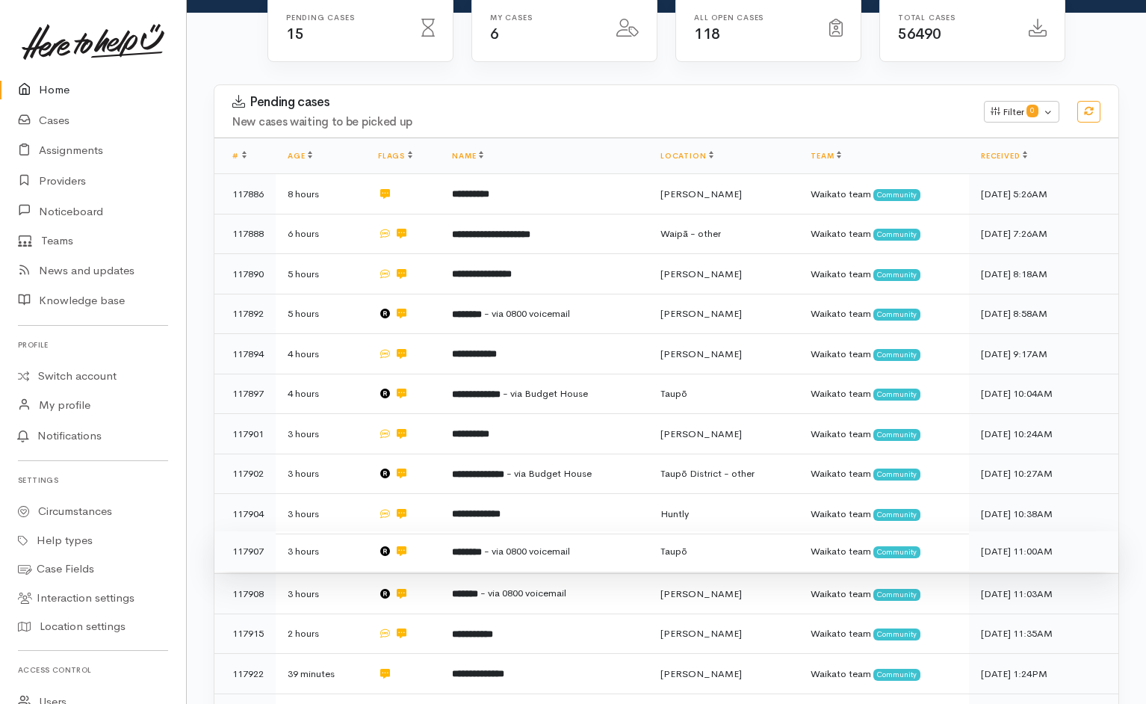
click at [544, 544] on span "- via 0800 voicemail" at bounding box center [527, 550] width 86 height 13
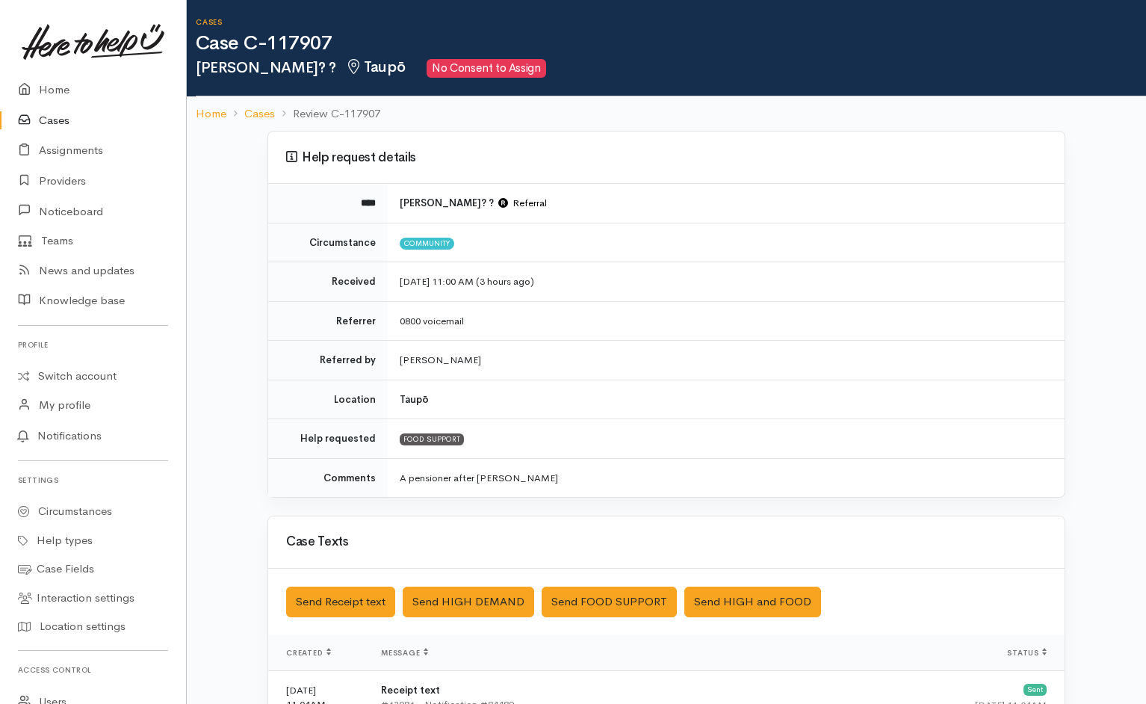
scroll to position [181, 0]
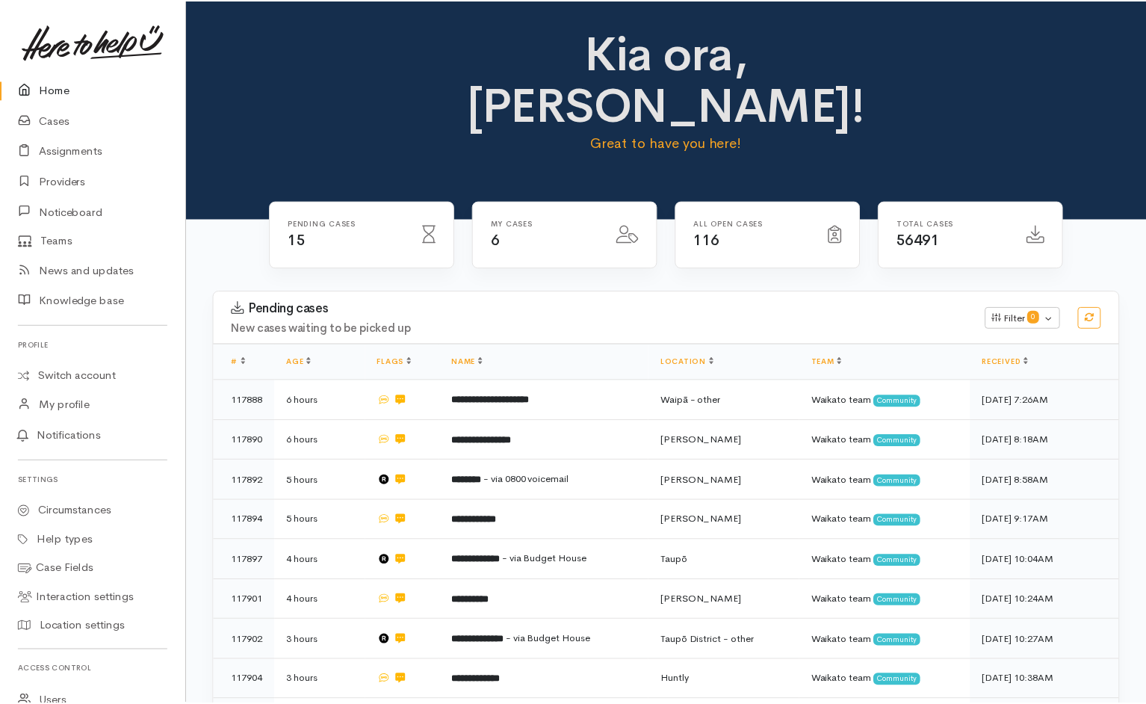
scroll to position [206, 0]
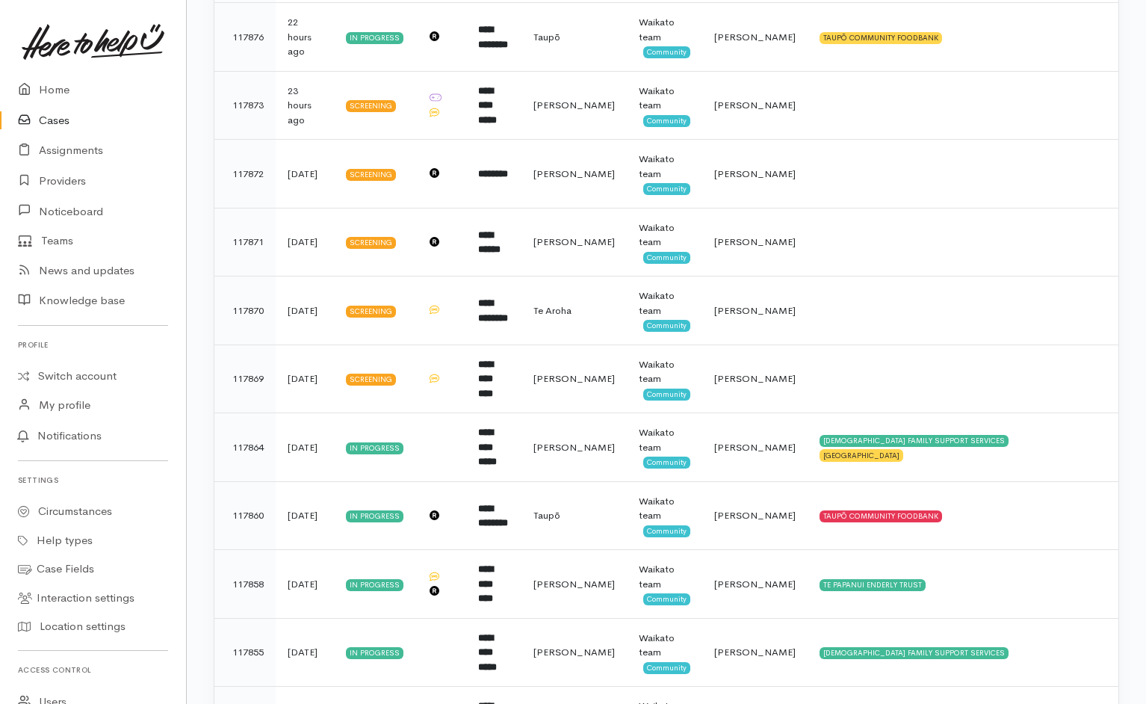
scroll to position [2078, 0]
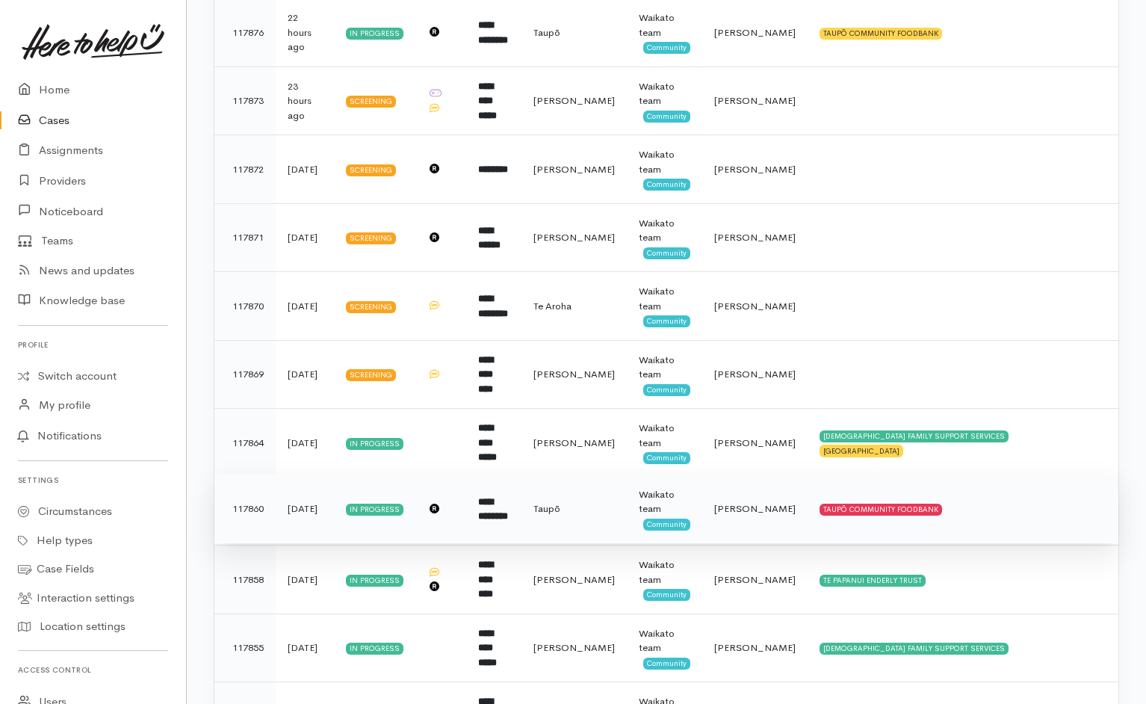
click at [1010, 474] on td "TAUPŌ COMMUNITY FOODBANK" at bounding box center [962, 508] width 311 height 69
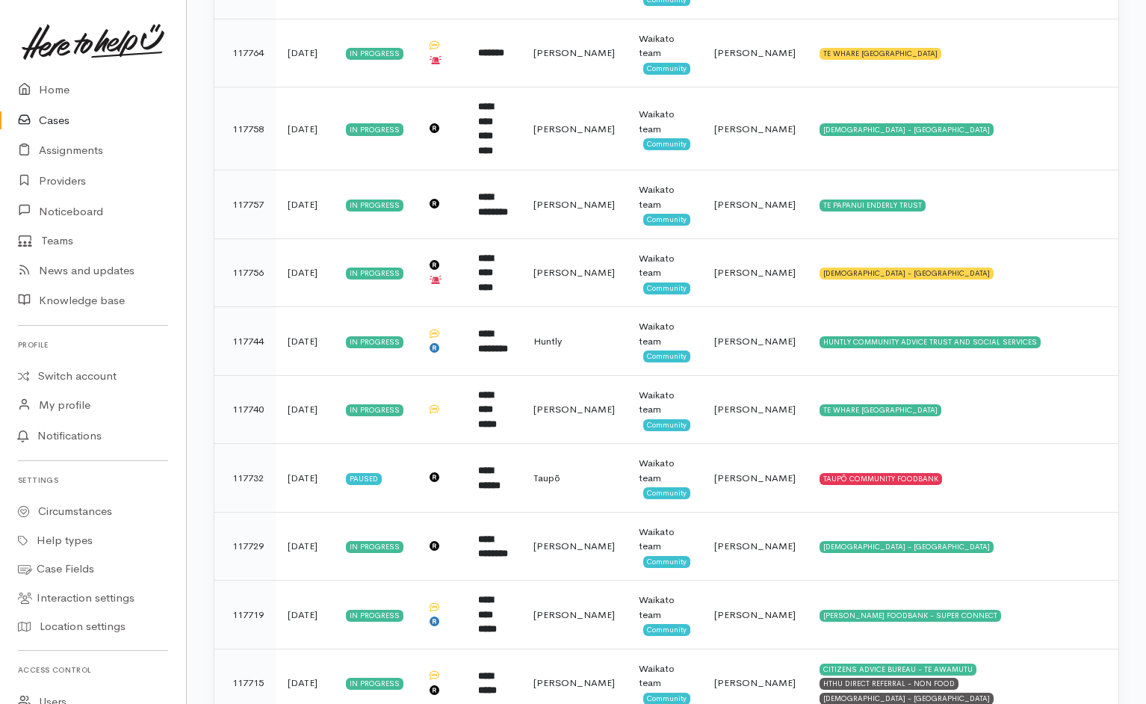
scroll to position [3801, 0]
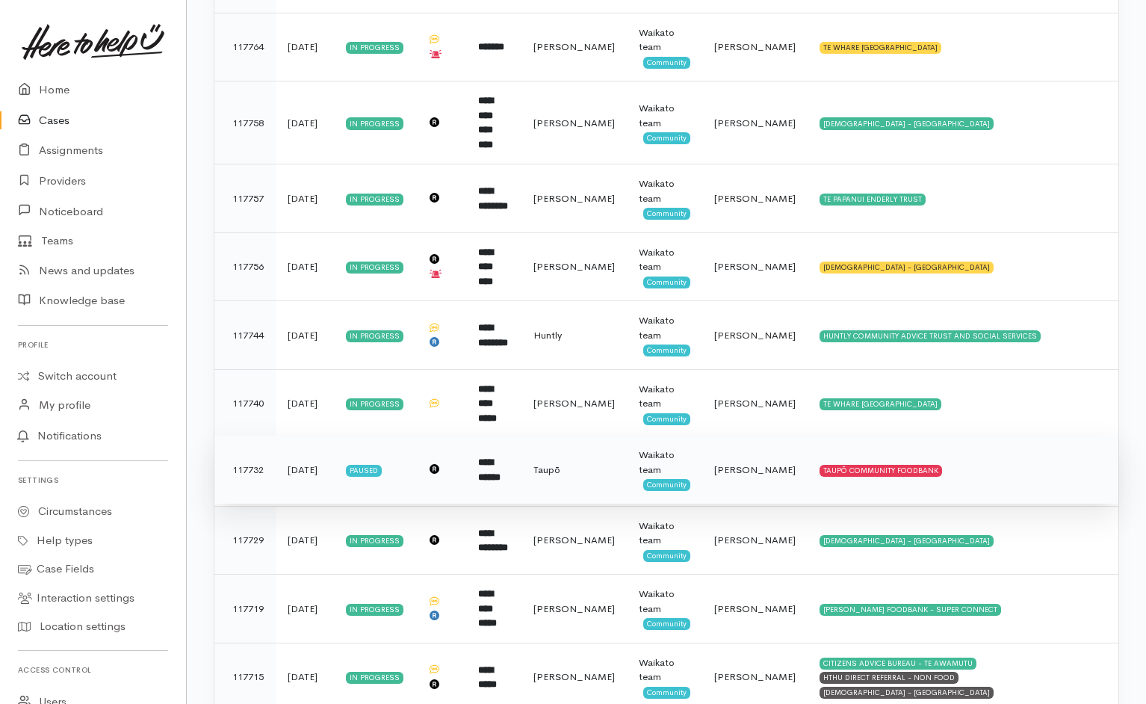
click at [970, 435] on td "TAUPŌ COMMUNITY FOODBANK" at bounding box center [962, 469] width 311 height 69
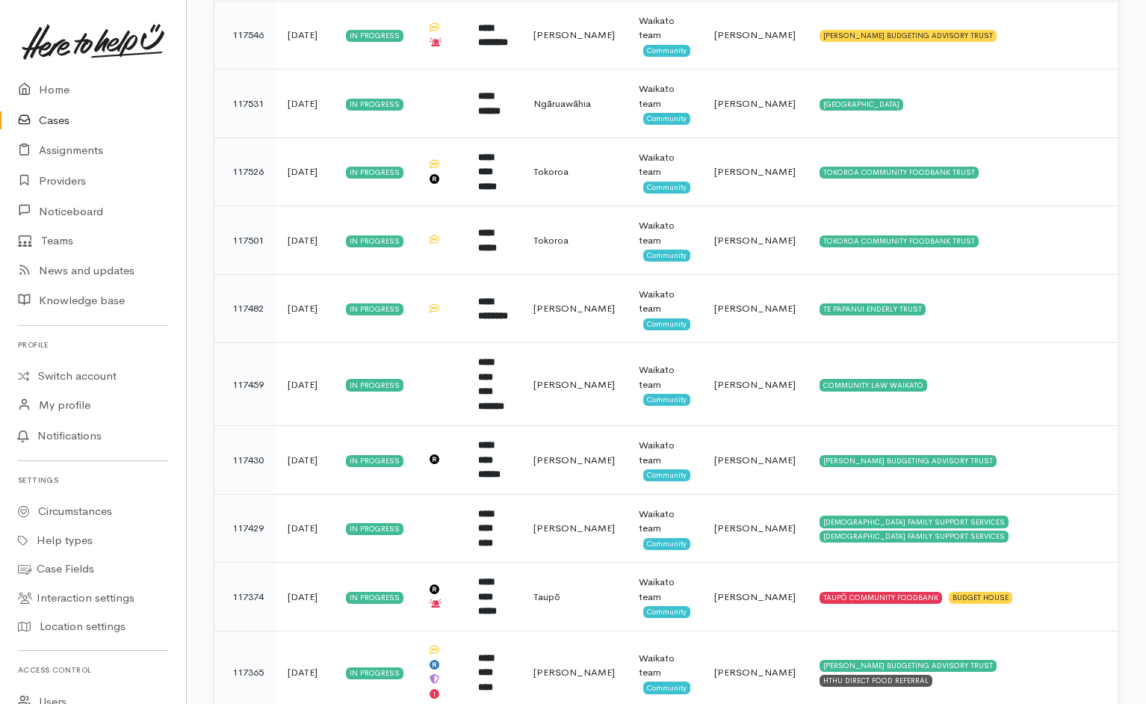
scroll to position [6144, 0]
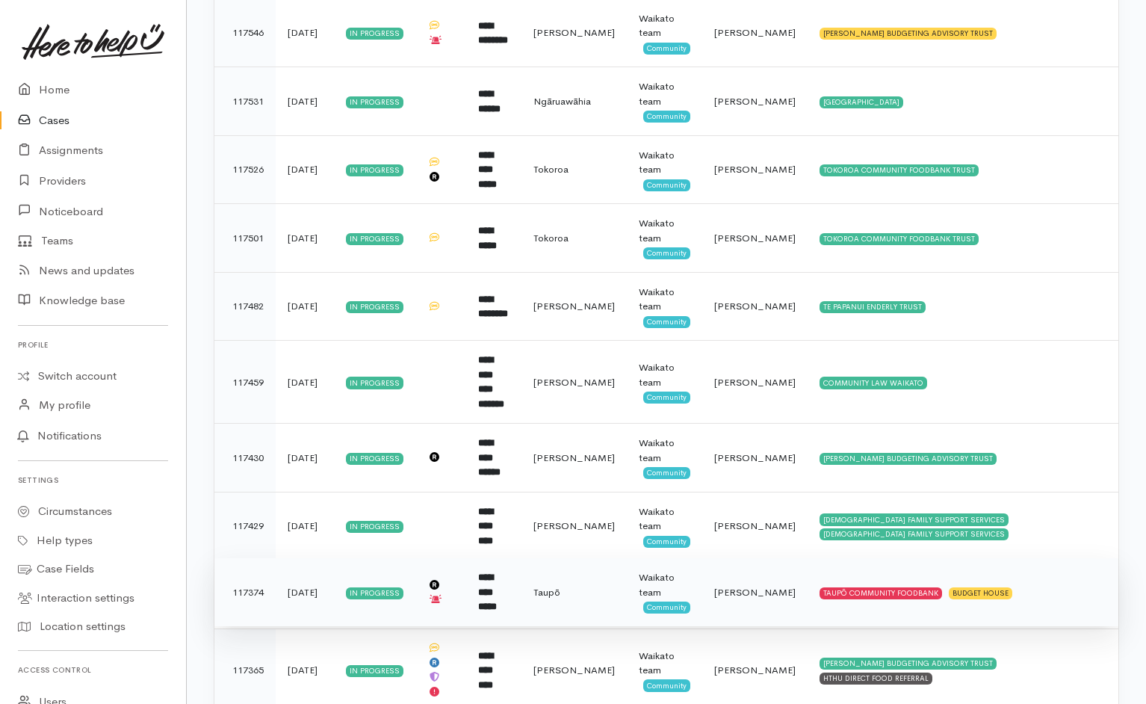
click at [1064, 558] on td "TAUPŌ COMMUNITY FOODBANK BUDGET HOUSE" at bounding box center [962, 592] width 311 height 69
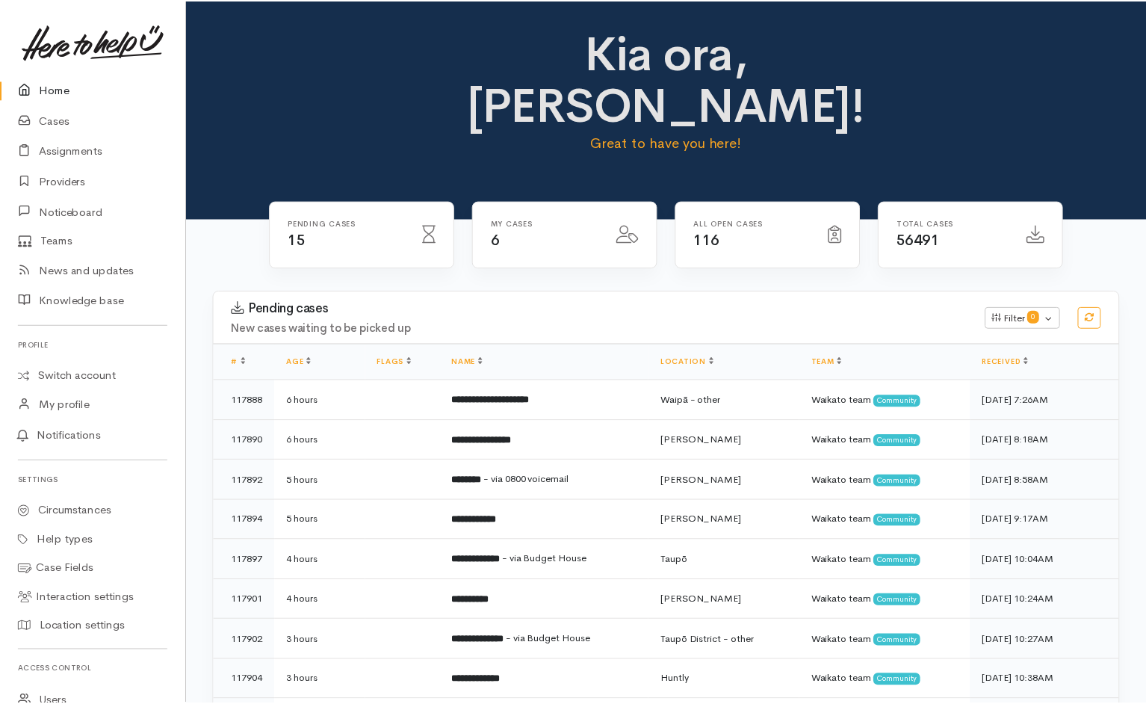
scroll to position [188, 0]
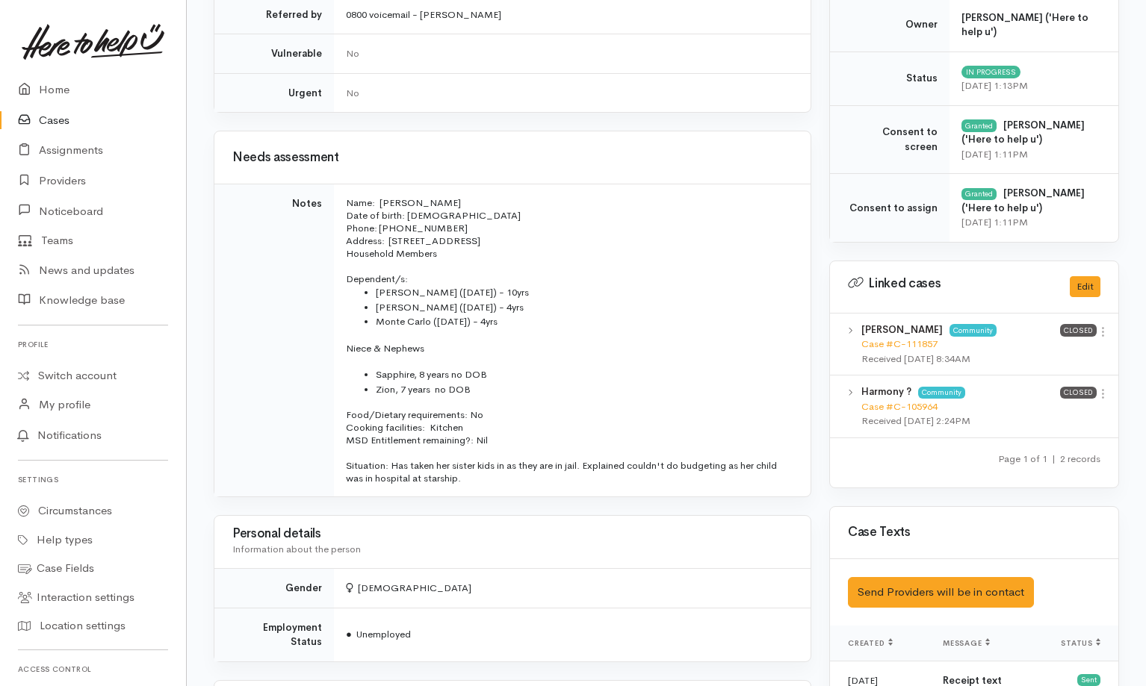
scroll to position [630, 0]
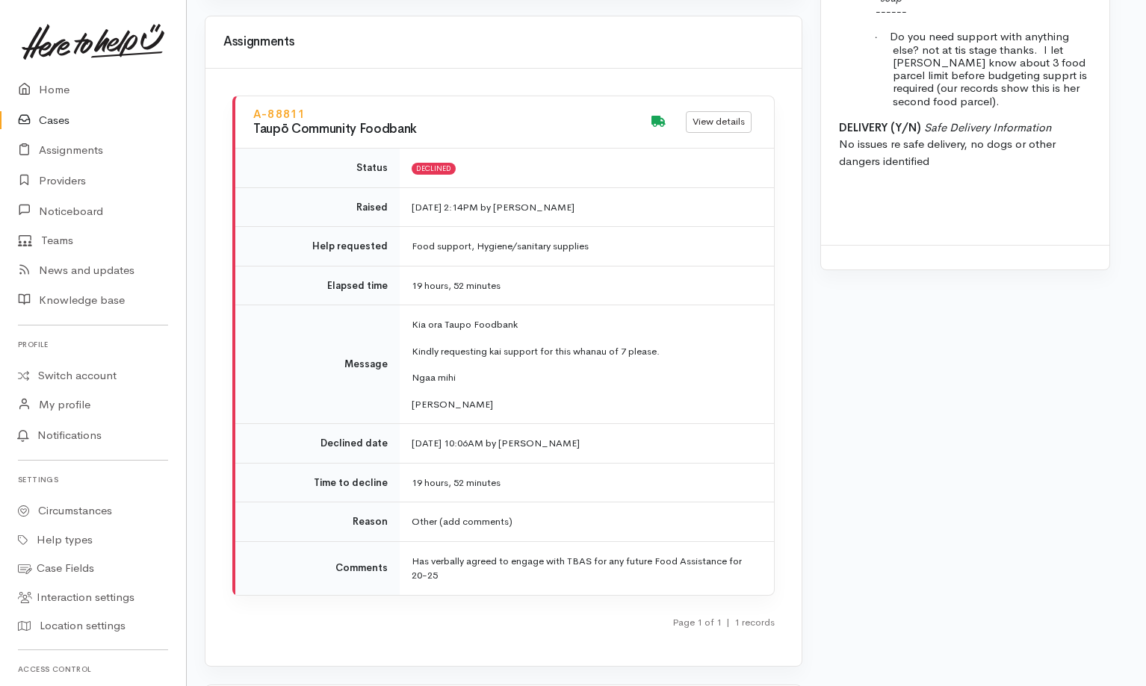
scroll to position [2016, 9]
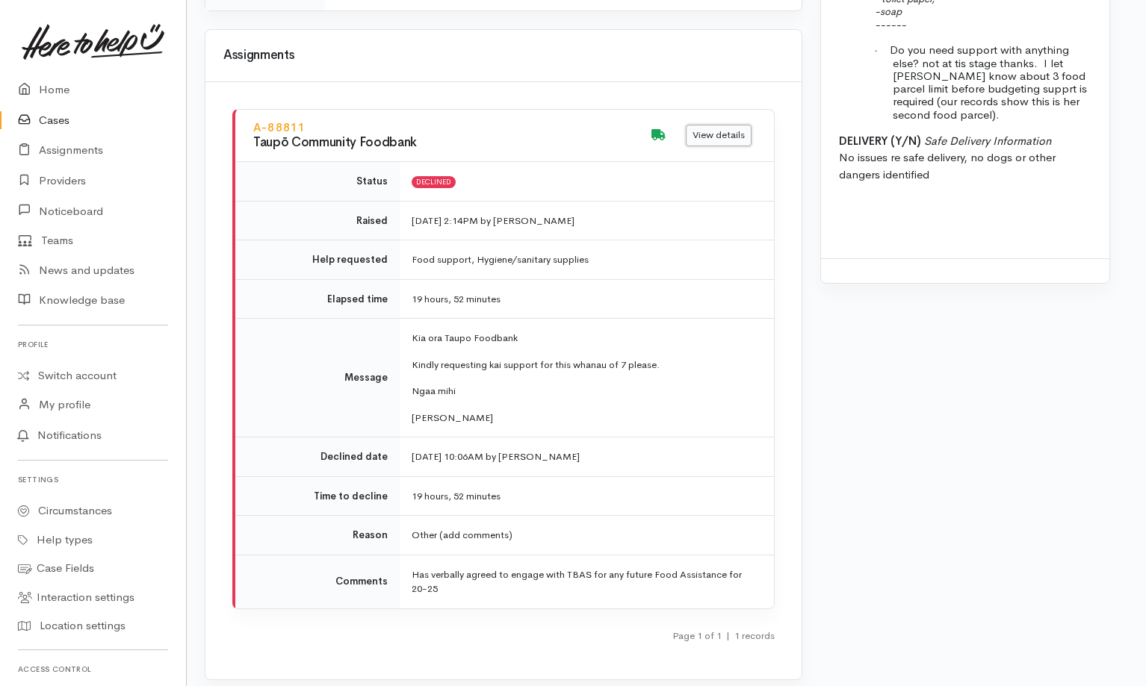
click at [734, 125] on link "View details" at bounding box center [719, 136] width 66 height 22
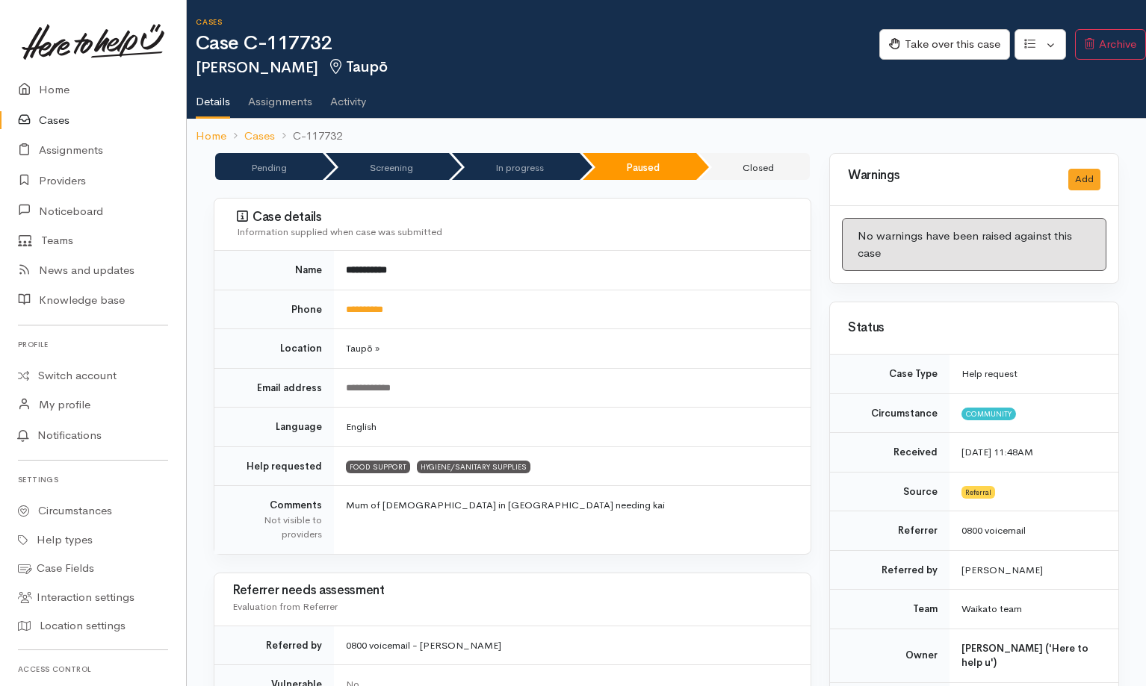
scroll to position [2016, 9]
